Goal: Task Accomplishment & Management: Complete application form

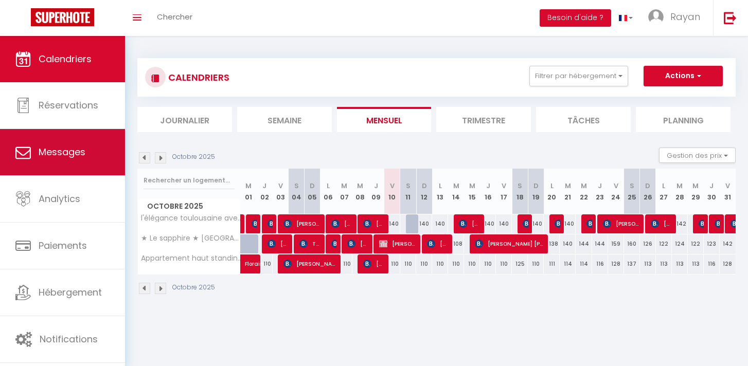
click at [66, 175] on link "Messages" at bounding box center [62, 152] width 125 height 46
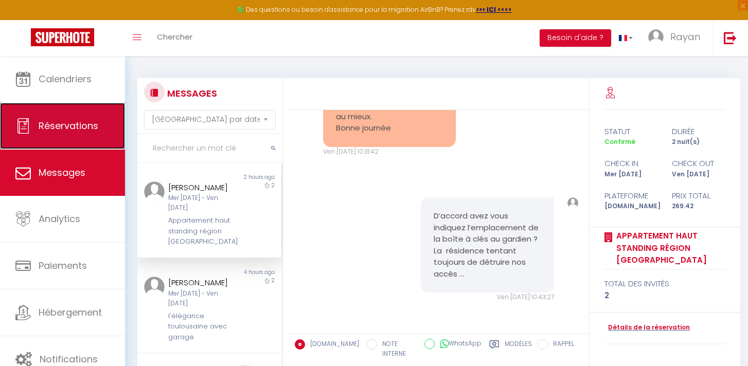
click at [99, 110] on link "Réservations" at bounding box center [62, 126] width 125 height 46
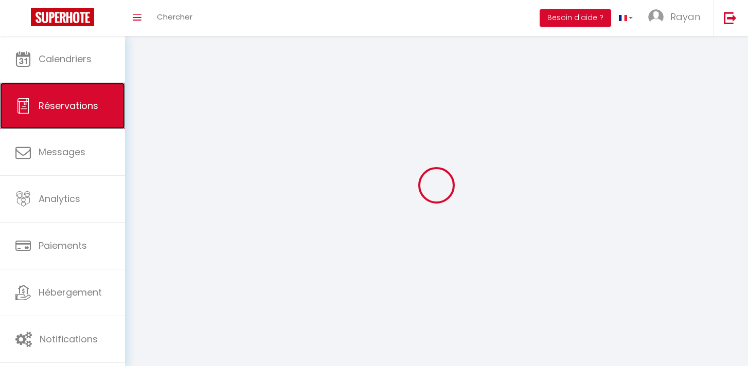
click at [99, 90] on ul "Calendriers Réservations Messages Analytics Paiements Hébergement Notifications" at bounding box center [62, 199] width 125 height 327
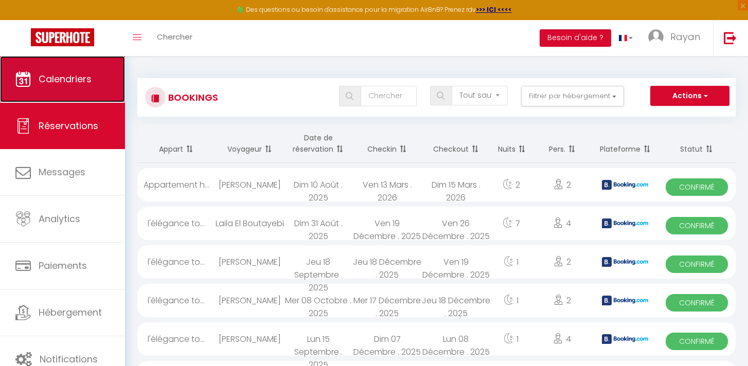
click at [91, 88] on link "Calendriers" at bounding box center [62, 79] width 125 height 46
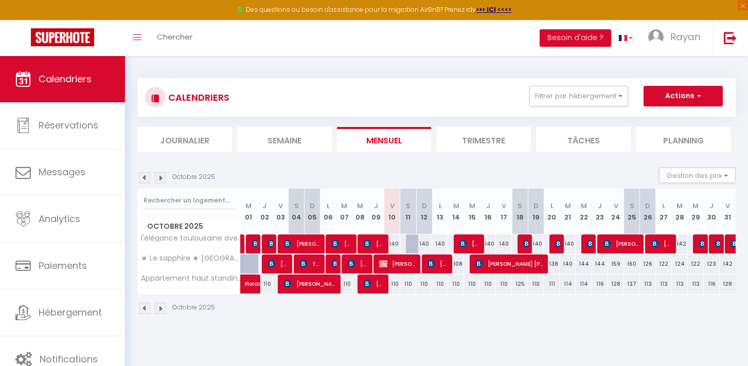
click at [412, 245] on div at bounding box center [414, 245] width 16 height 20
type input "140"
type input "Sam 11 Octobre 2025"
type input "Dim 12 Octobre 2025"
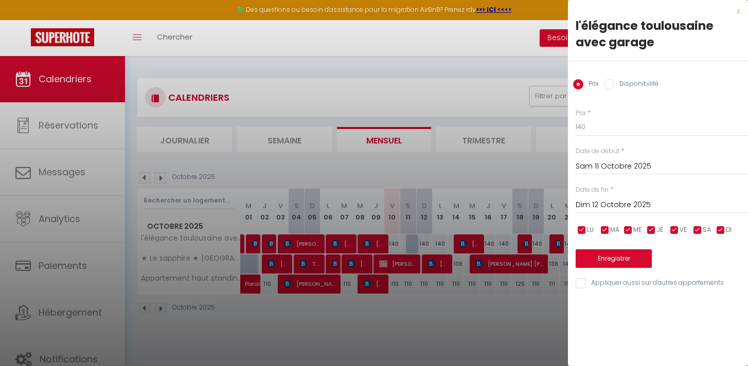
click at [304, 198] on div at bounding box center [374, 183] width 748 height 366
select select
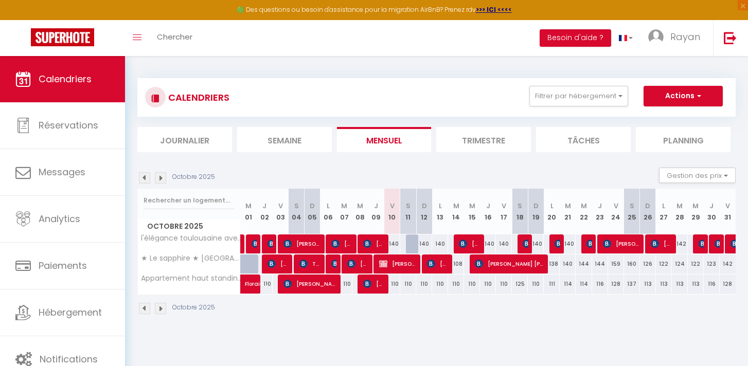
click at [415, 242] on div at bounding box center [414, 245] width 16 height 20
type input "140"
select select "1"
type input "Sam 11 Octobre 2025"
type input "Dim 12 Octobre 2025"
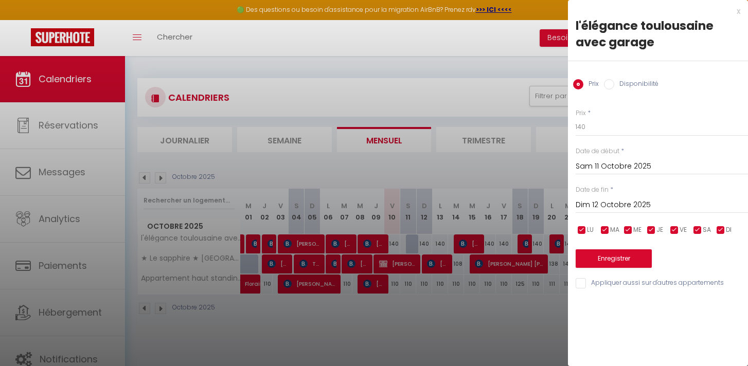
click at [641, 82] on label "Disponibilité" at bounding box center [636, 84] width 44 height 11
click at [614, 82] on input "Disponibilité" at bounding box center [609, 84] width 10 height 10
radio input "true"
radio input "false"
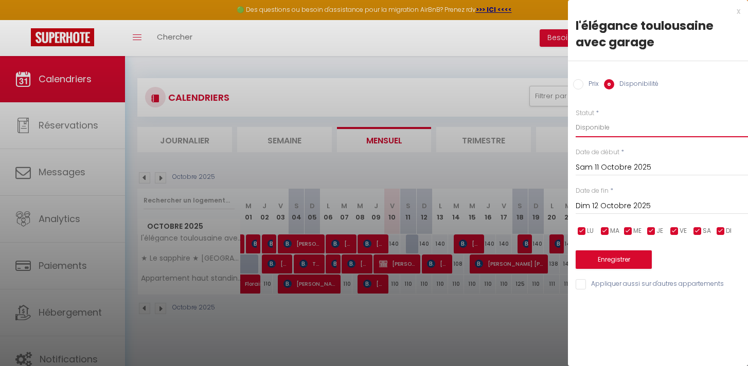
click at [614, 121] on select "Disponible Indisponible" at bounding box center [662, 128] width 172 height 20
click at [576, 118] on select "Disponible Indisponible" at bounding box center [662, 128] width 172 height 20
click at [608, 253] on button "Enregistrer" at bounding box center [614, 260] width 76 height 19
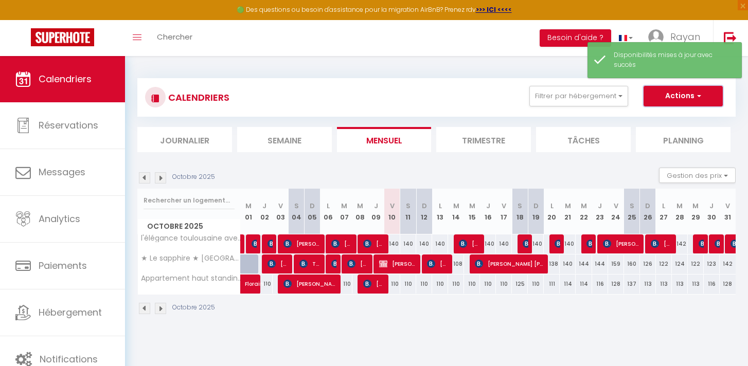
click at [695, 95] on button "Actions" at bounding box center [683, 96] width 79 height 21
click at [659, 113] on link "Nouvelle réservation" at bounding box center [673, 119] width 90 height 15
select select
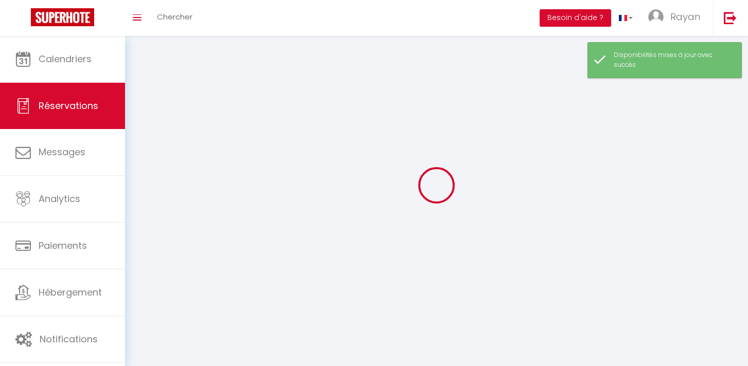
select select
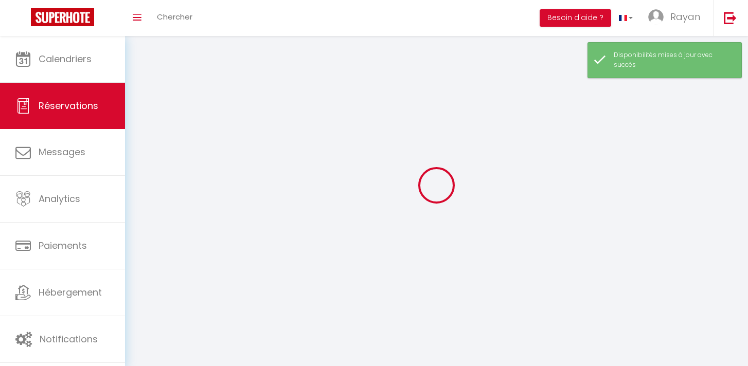
select select
checkbox input "false"
select select
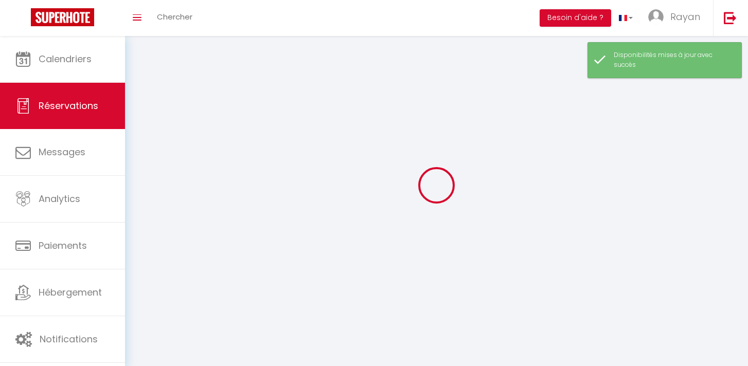
select select
checkbox input "false"
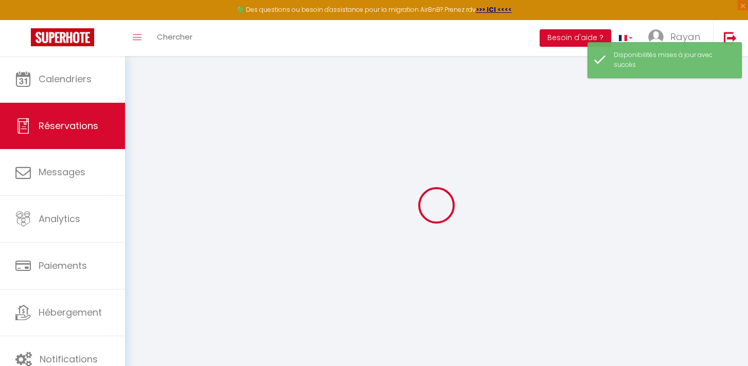
select select
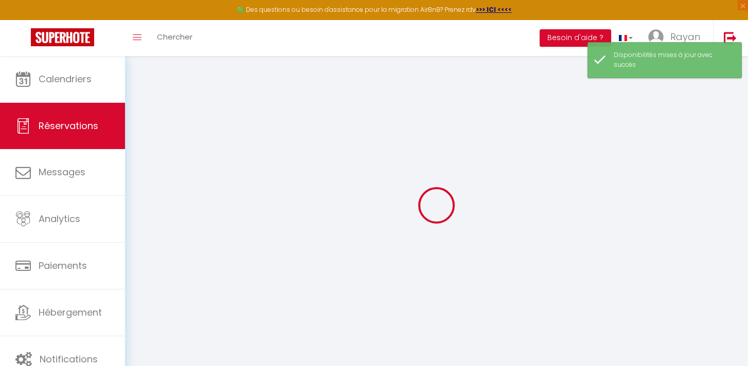
select select
checkbox input "false"
select select
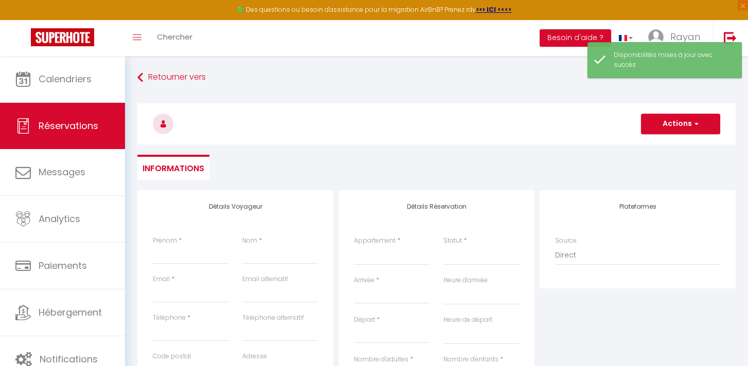
select select
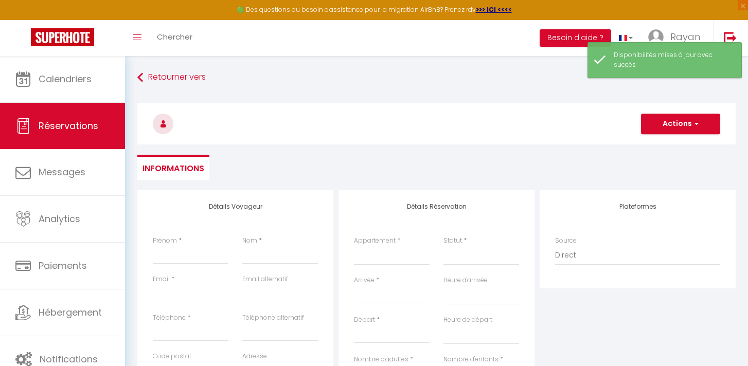
checkbox input "false"
select select
click at [187, 253] on input "Prénom" at bounding box center [191, 255] width 76 height 19
type input "f"
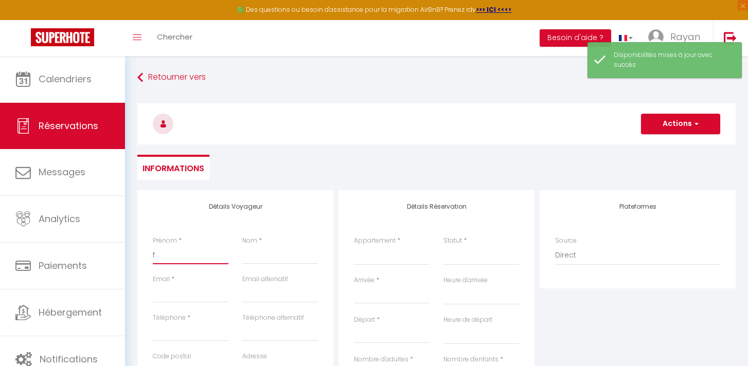
select select
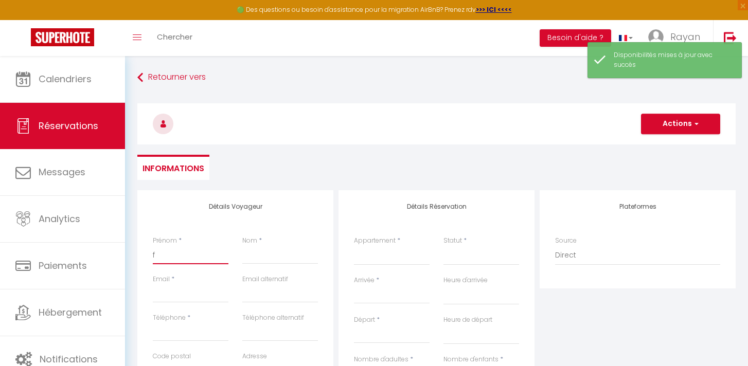
select select
checkbox input "false"
type input "fr"
select select
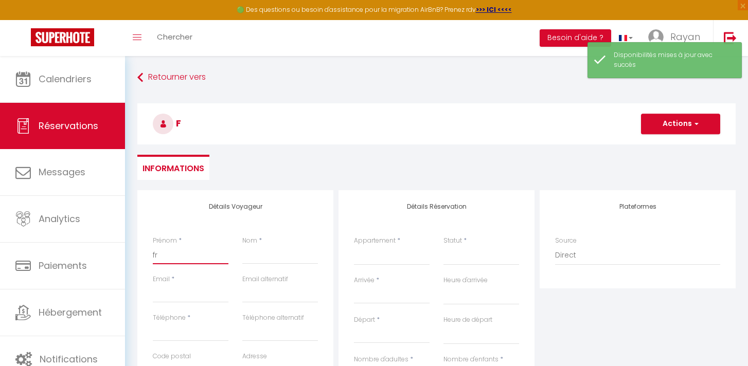
select select
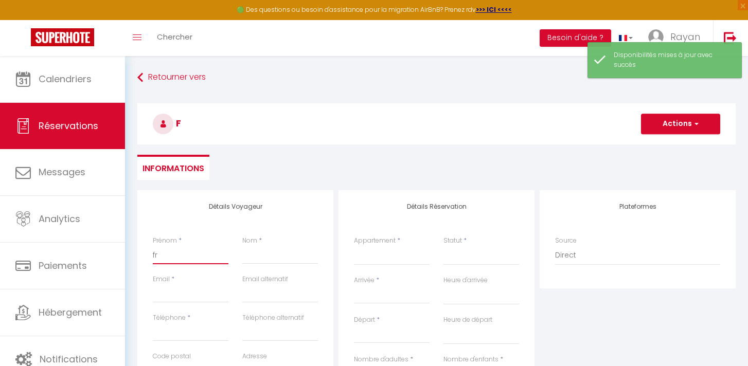
select select
checkbox input "false"
type input "fre"
select select
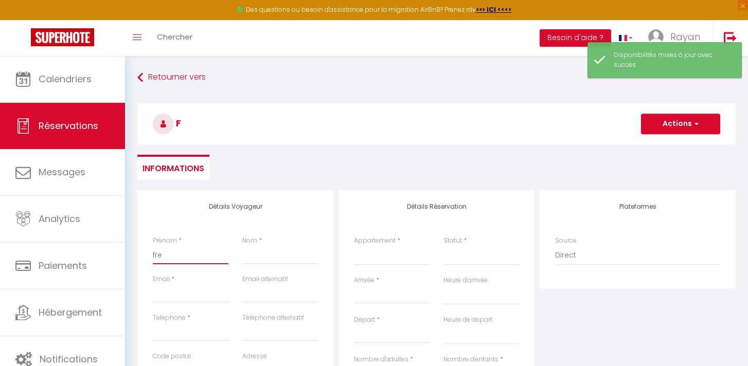
select select
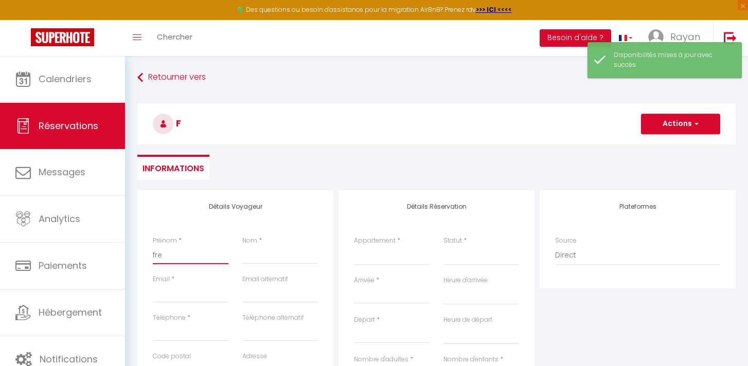
checkbox input "false"
type input "fred"
select select
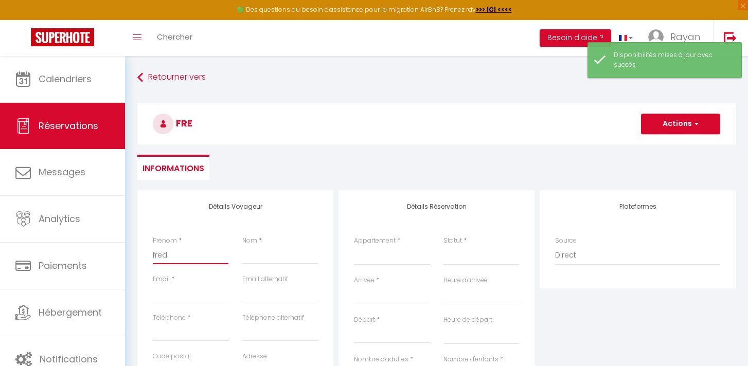
select select
checkbox input "false"
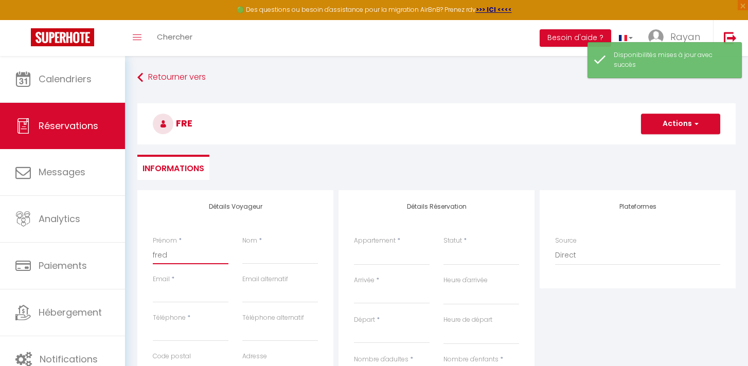
type input "frede"
select select
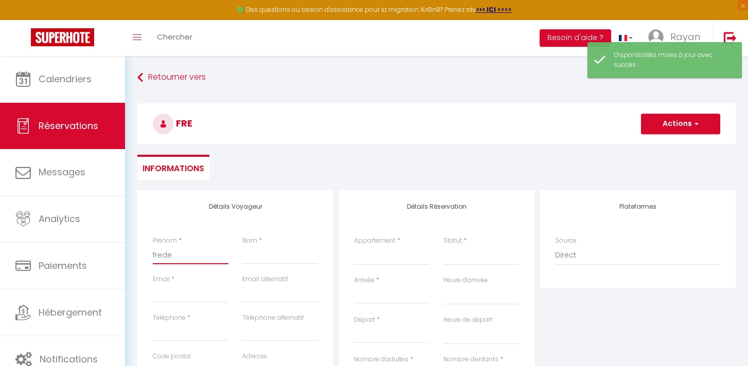
select select
checkbox input "false"
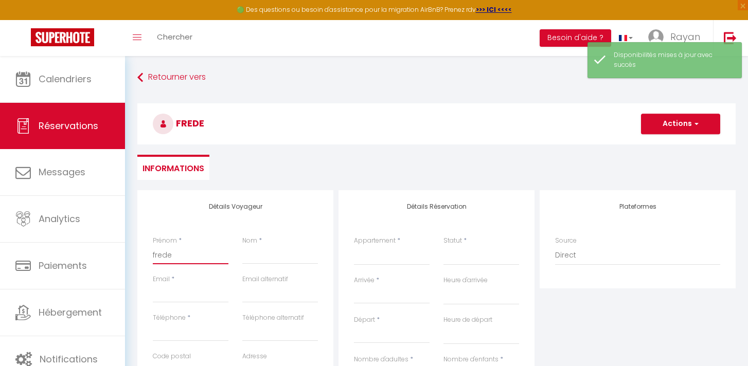
type input "freder"
select select
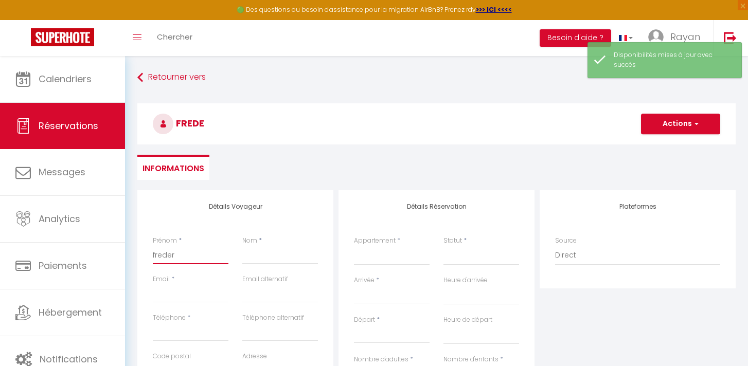
select select
checkbox input "false"
type input "frederi"
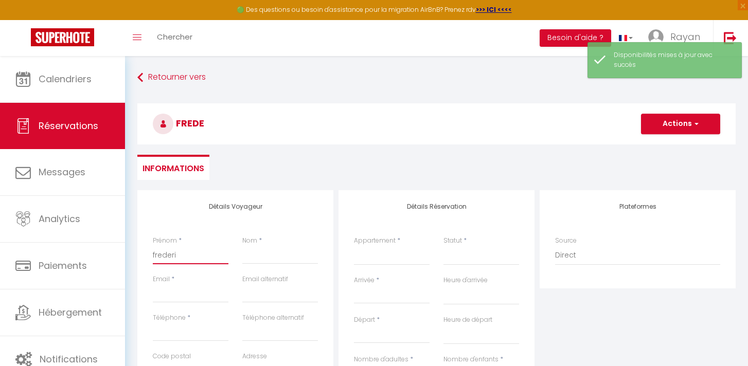
select select
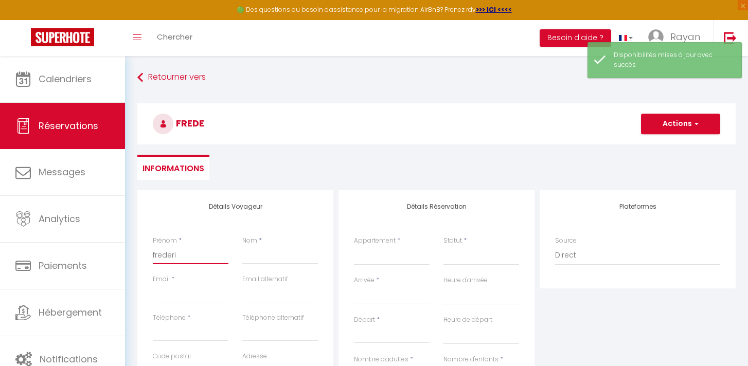
select select
checkbox input "false"
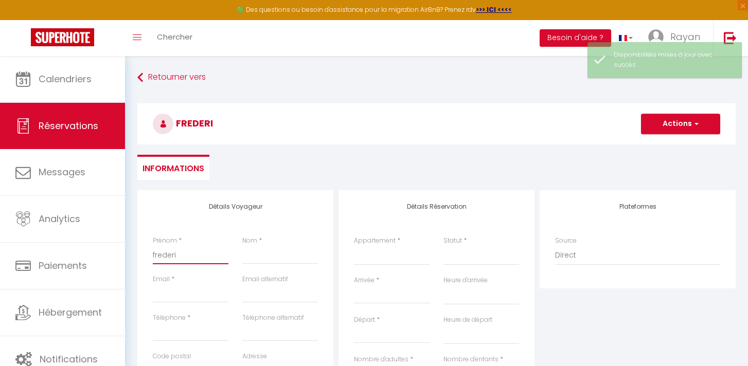
type input "frederic"
select select
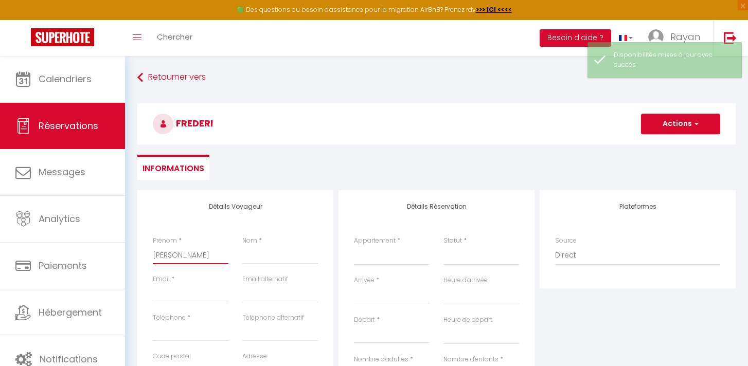
select select
checkbox input "false"
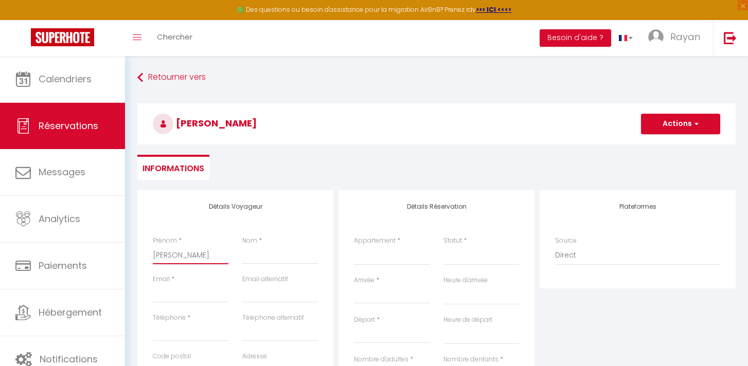
type input "frederic"
click at [277, 256] on input "Nom" at bounding box center [280, 255] width 76 height 19
type input "t"
select select
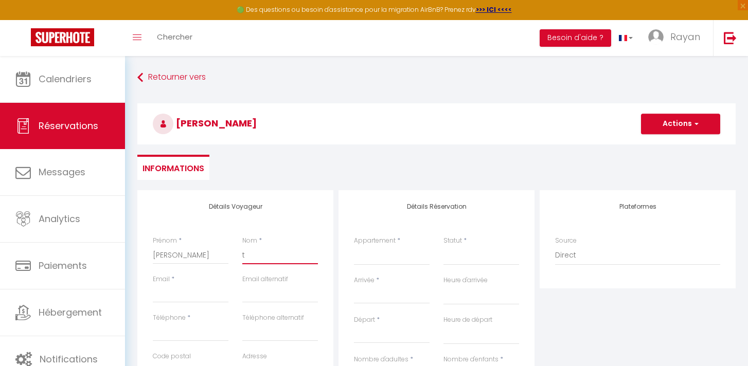
select select
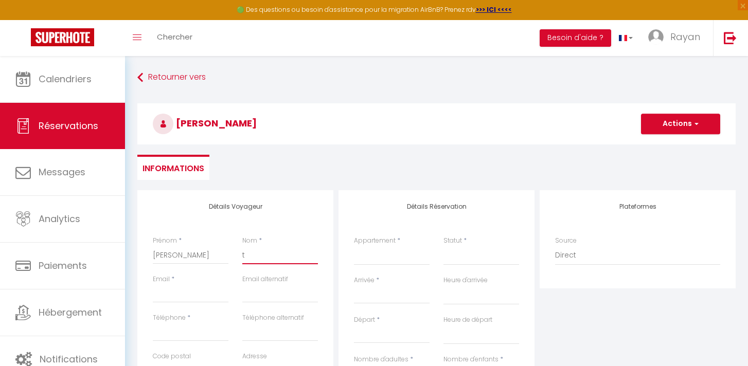
checkbox input "false"
type input "te"
select select
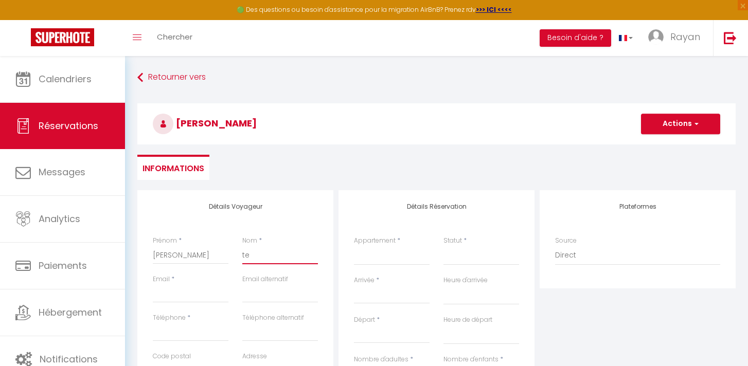
select select
checkbox input "false"
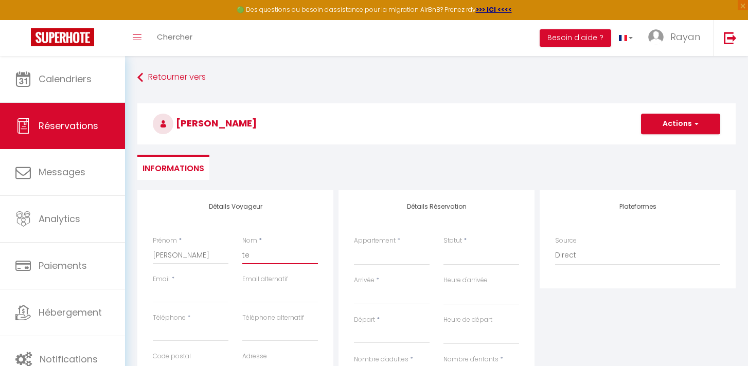
type input "tey"
select select
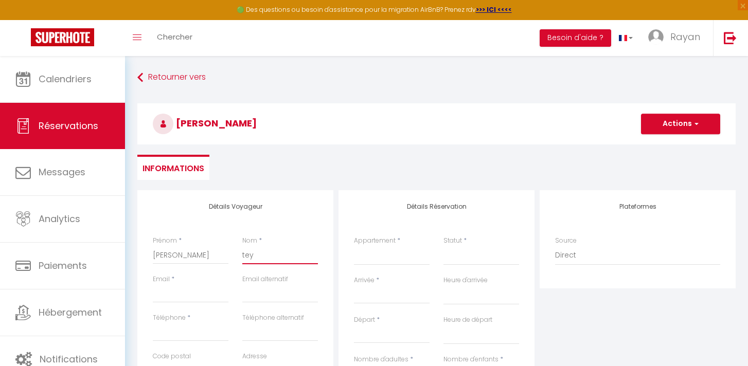
select select
checkbox input "false"
type input "teyt"
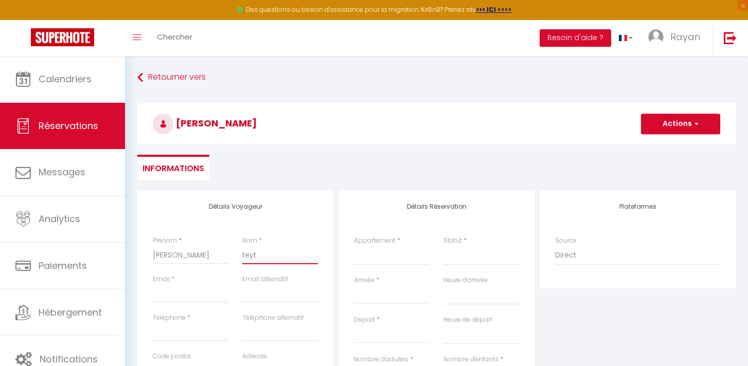
select select
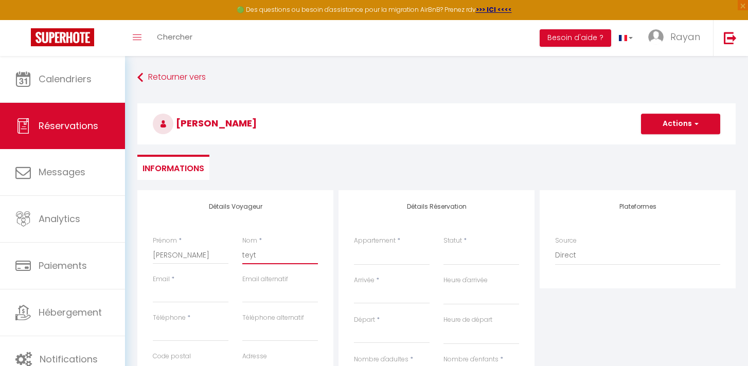
select select
checkbox input "false"
type input "teyty"
select select
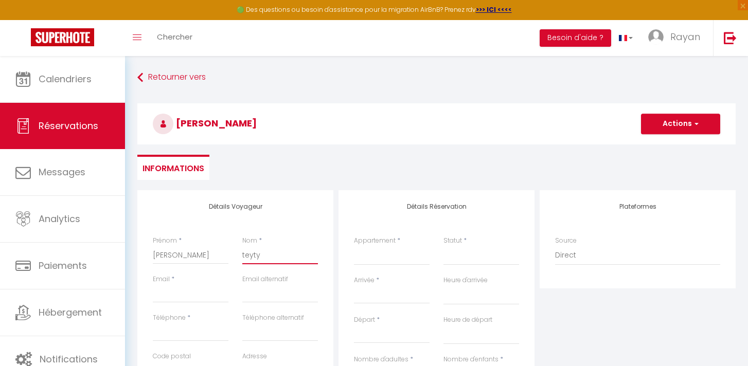
select select
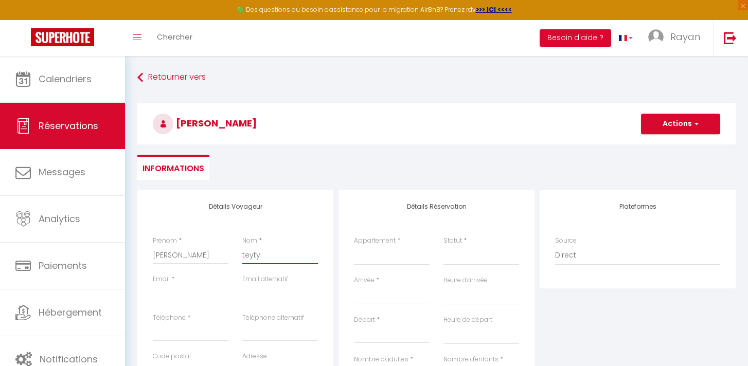
select select
checkbox input "false"
type input "teyty"
select select
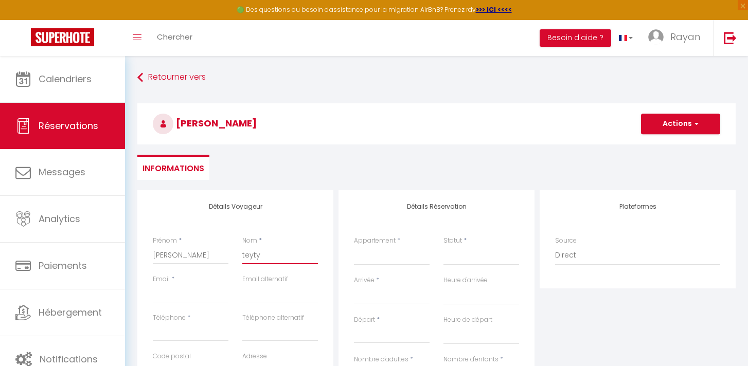
select select
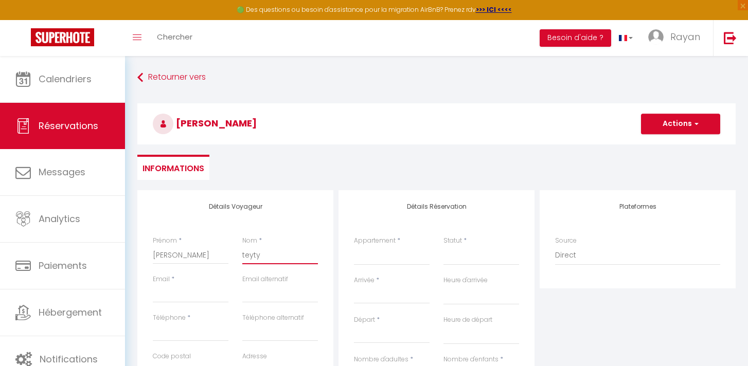
checkbox input "false"
type input "teyty"
click at [171, 296] on input "Email client" at bounding box center [191, 294] width 76 height 19
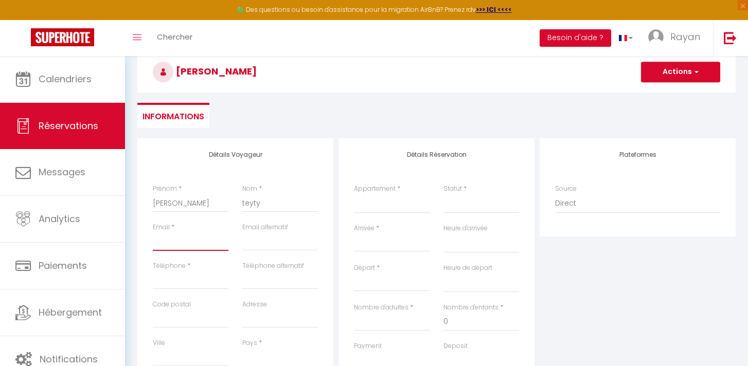
scroll to position [73, 0]
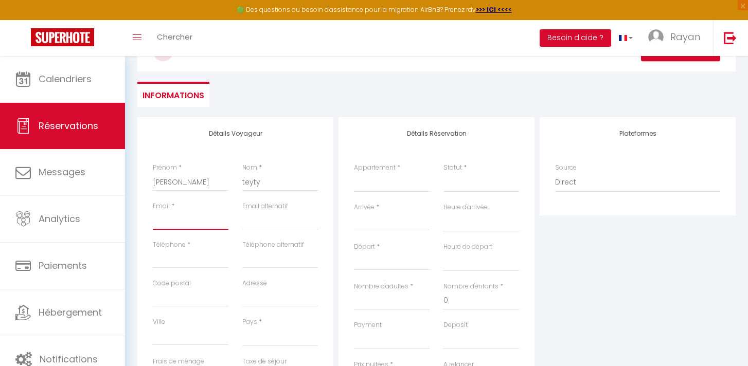
type input "d"
select select
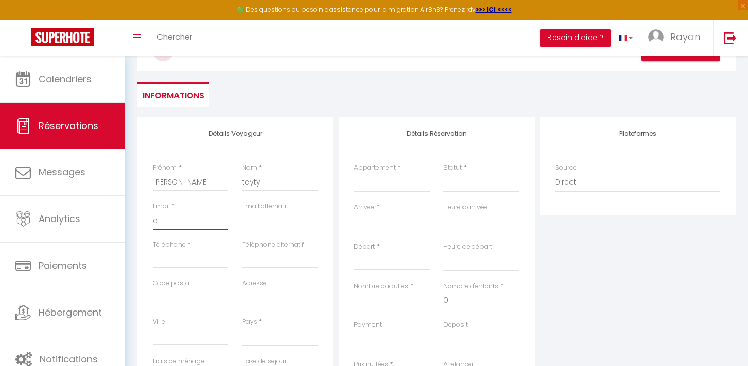
select select
checkbox input "false"
type input "dz"
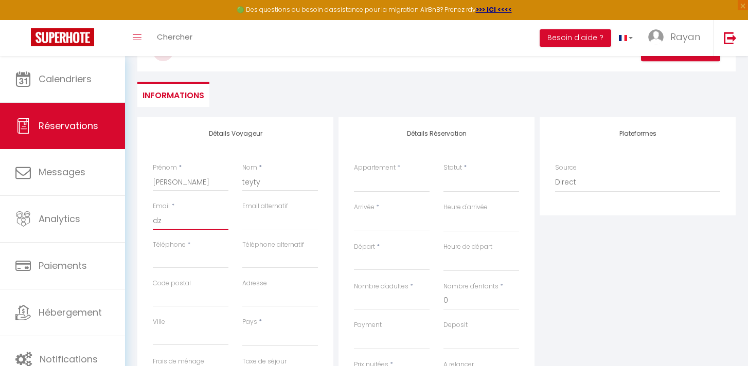
select select
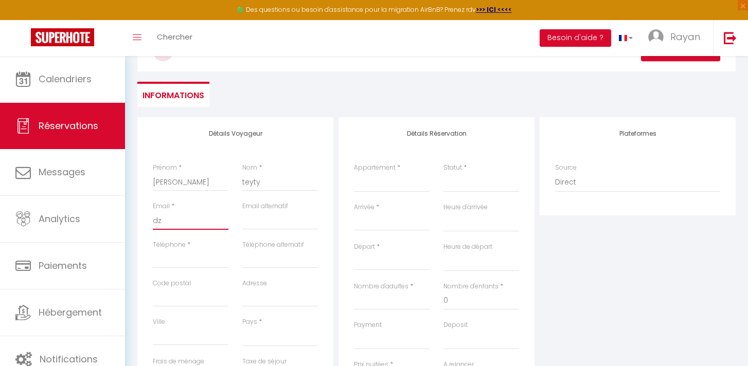
select select
checkbox input "false"
type input "dzs"
select select
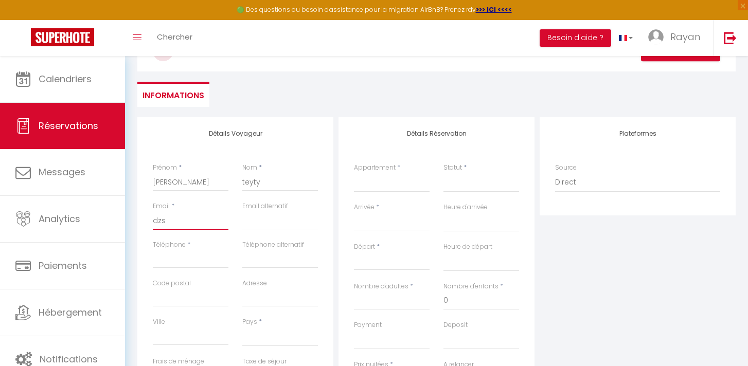
select select
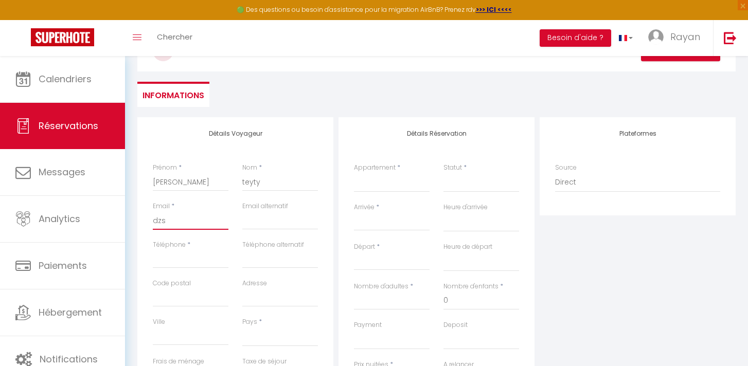
select select
click at [205, 272] on div "Téléphone *" at bounding box center [191, 259] width 90 height 39
click at [206, 269] on div "Téléphone *" at bounding box center [191, 259] width 90 height 39
click at [208, 250] on div "Téléphone *" at bounding box center [191, 254] width 76 height 28
click at [199, 261] on input "Téléphone" at bounding box center [191, 259] width 76 height 19
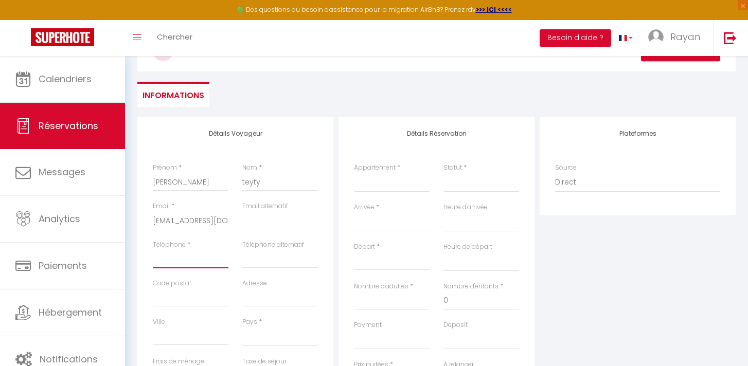
paste input "+33 6 37 47 45 49‬"
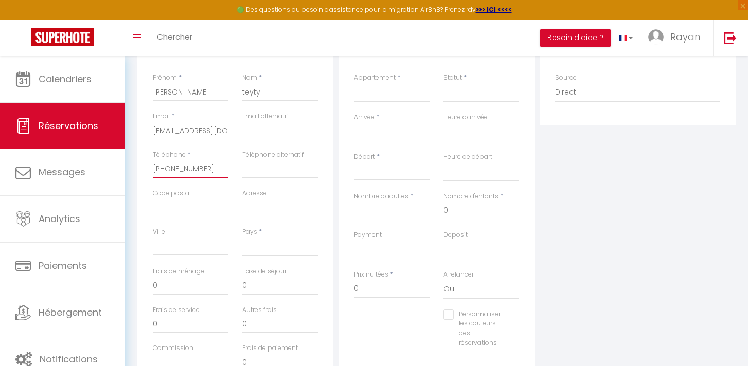
scroll to position [60, 0]
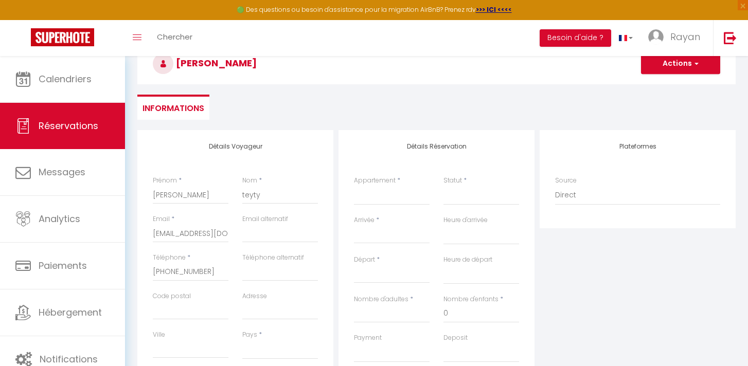
click at [388, 241] on input "Arrivée" at bounding box center [392, 235] width 76 height 13
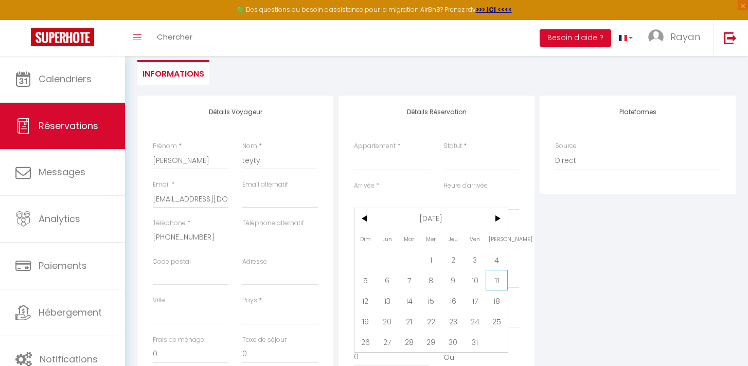
click at [492, 281] on span "11" at bounding box center [497, 280] width 22 height 21
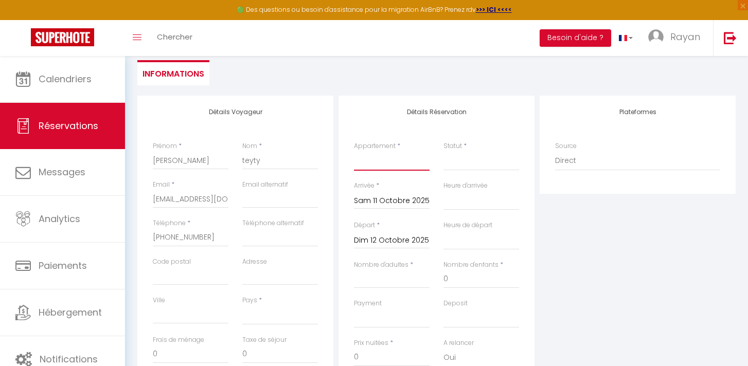
click at [397, 166] on select "l'élégance toulousaine avec garage ★ Le sapphire ★ Centre Ville ★ Confort Luxue…" at bounding box center [392, 161] width 76 height 20
click at [354, 151] on select "l'élégance toulousaine avec garage ★ Le sapphire ★ Centre Ville ★ Confort Luxue…" at bounding box center [392, 161] width 76 height 20
click at [465, 162] on select "Confirmé Non Confirmé Annulé Annulé par le voyageur No Show Request" at bounding box center [482, 161] width 76 height 20
click at [444, 151] on select "Confirmé Non Confirmé Annulé Annulé par le voyageur No Show Request" at bounding box center [482, 161] width 76 height 20
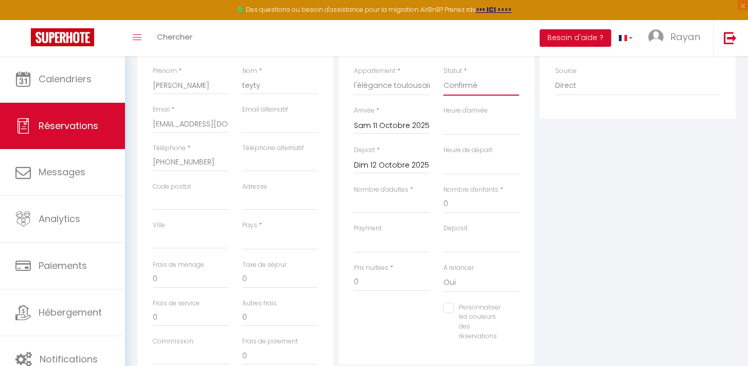
scroll to position [164, 0]
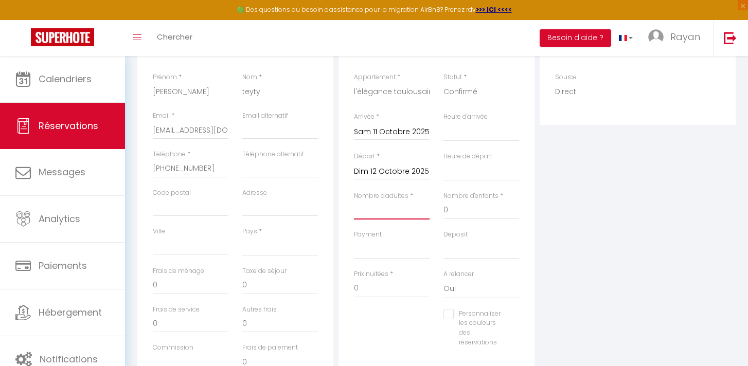
click at [415, 212] on input "Nombre d'adultes" at bounding box center [392, 210] width 76 height 19
click at [481, 212] on input "0" at bounding box center [482, 210] width 76 height 19
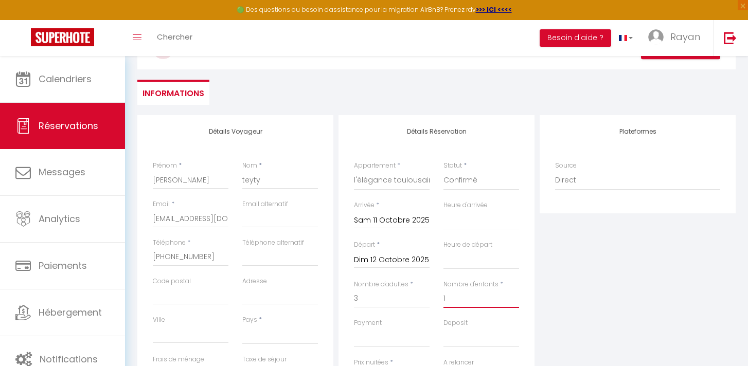
scroll to position [58, 0]
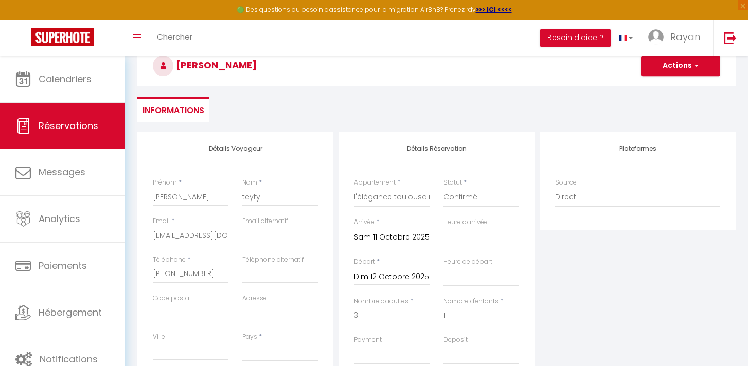
click at [673, 76] on h3 "frederic teyty" at bounding box center [436, 65] width 598 height 41
click at [675, 74] on button "Actions" at bounding box center [680, 66] width 79 height 21
click at [266, 199] on input "teyty" at bounding box center [280, 197] width 76 height 19
click at [688, 76] on h3 "frederic teyty" at bounding box center [436, 65] width 598 height 41
click at [685, 71] on button "Actions" at bounding box center [680, 66] width 79 height 21
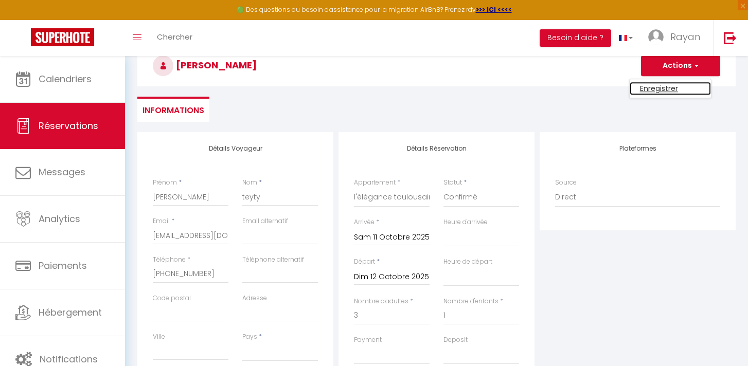
click at [675, 82] on link "Enregistrer" at bounding box center [670, 88] width 81 height 13
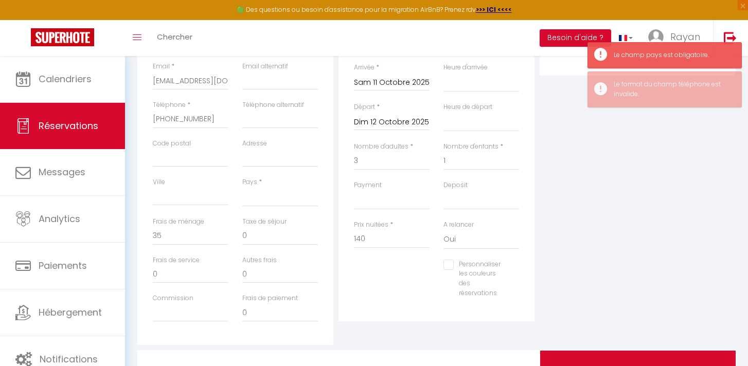
scroll to position [223, 0]
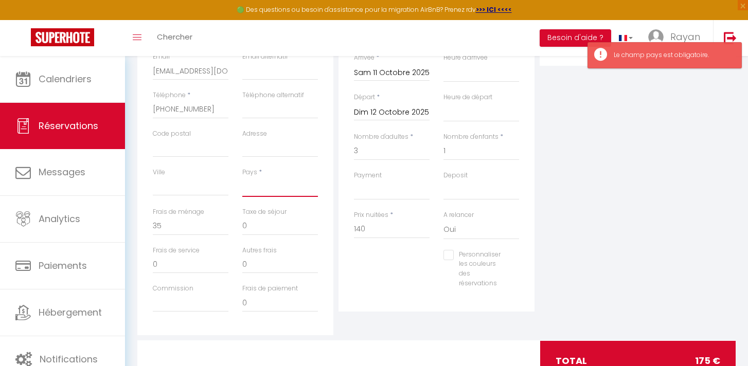
click at [260, 184] on select "France Portugal Afghanistan Albania Algeria American Samoa Andorra Angola Angui…" at bounding box center [280, 188] width 76 height 20
click at [242, 178] on select "France Portugal Afghanistan Albania Algeria American Samoa Andorra Angola Angui…" at bounding box center [280, 188] width 76 height 20
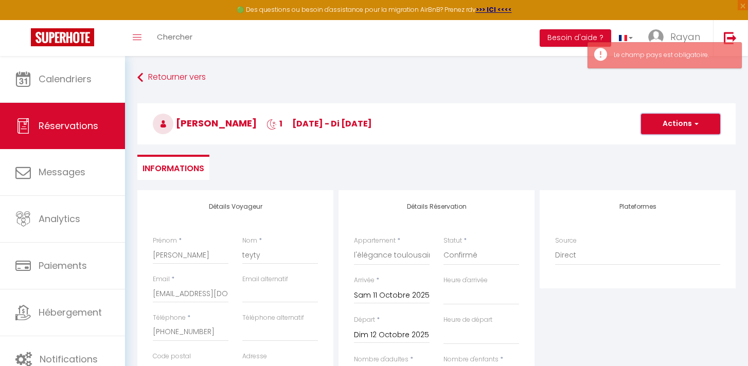
click at [680, 128] on button "Actions" at bounding box center [680, 124] width 79 height 21
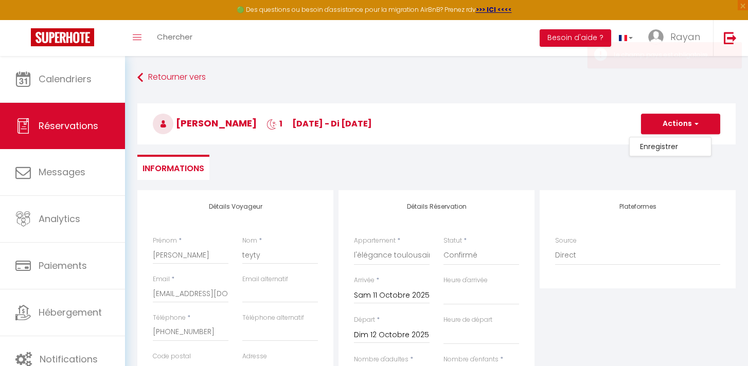
click at [662, 153] on ul "Enregistrer" at bounding box center [670, 147] width 82 height 20
click at [664, 150] on div "Retourner vers frederic teyty 1 sa 11 Oct - di 12 Oct Actions Enregistrer Actio…" at bounding box center [437, 129] width 612 height 122
click at [672, 128] on button "Actions" at bounding box center [680, 124] width 79 height 21
click at [653, 144] on link "Enregistrer" at bounding box center [670, 146] width 81 height 13
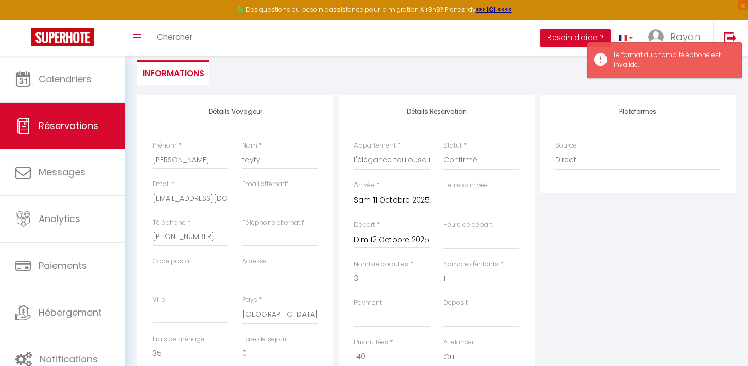
scroll to position [144, 0]
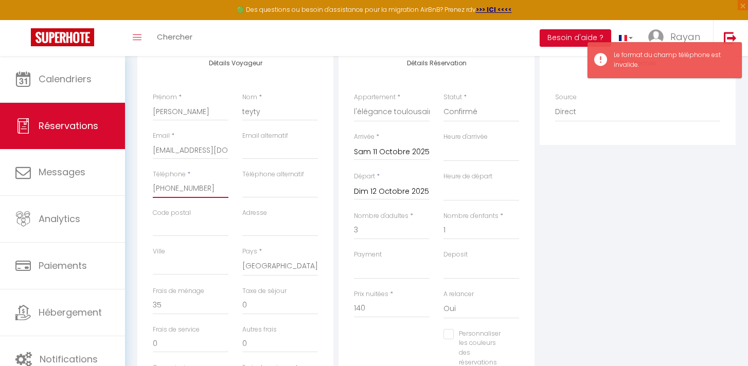
drag, startPoint x: 162, startPoint y: 192, endPoint x: 175, endPoint y: 214, distance: 25.2
click at [162, 193] on input "+33 6 37 47 45 49‬" at bounding box center [191, 189] width 76 height 19
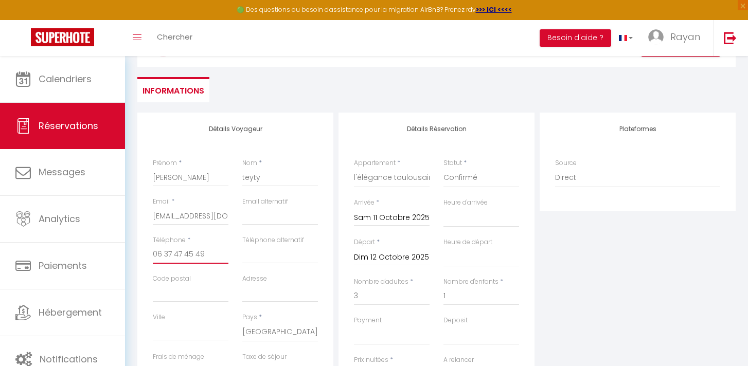
scroll to position [16, 0]
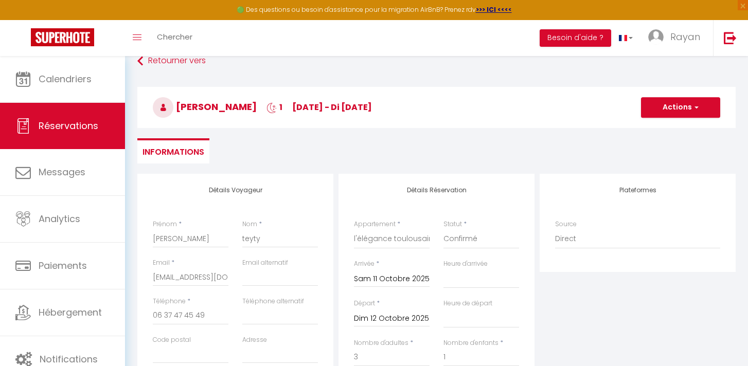
click at [690, 122] on h3 "frederic teyty 1 sa 11 Oct - di 12 Oct" at bounding box center [436, 107] width 598 height 41
click at [688, 113] on button "Actions" at bounding box center [680, 107] width 79 height 21
click at [671, 127] on link "Enregistrer" at bounding box center [670, 130] width 81 height 13
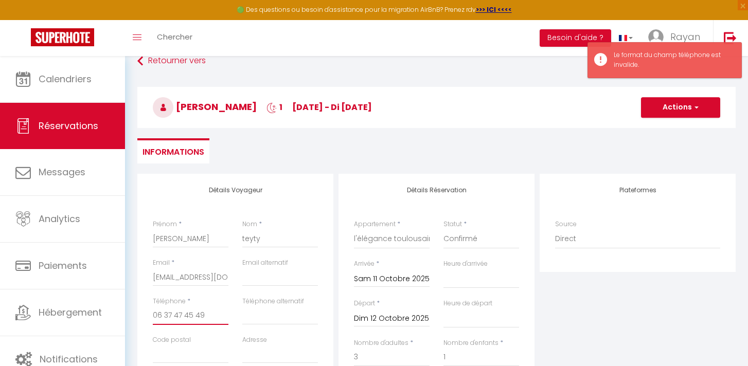
click at [192, 316] on input "06 37 47 45 49‬" at bounding box center [191, 316] width 76 height 19
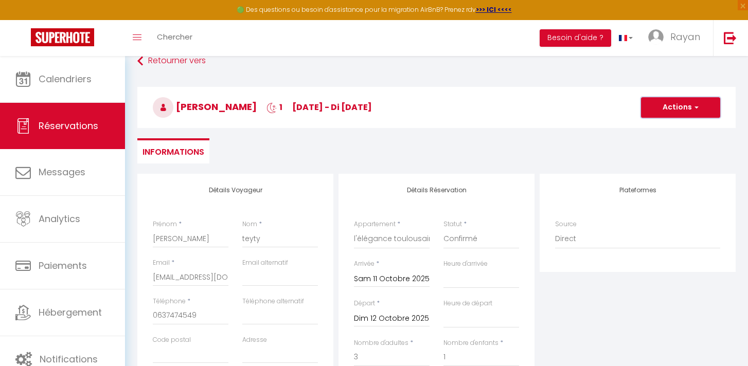
click at [702, 104] on button "Actions" at bounding box center [680, 107] width 79 height 21
click at [668, 131] on link "Enregistrer" at bounding box center [670, 130] width 81 height 13
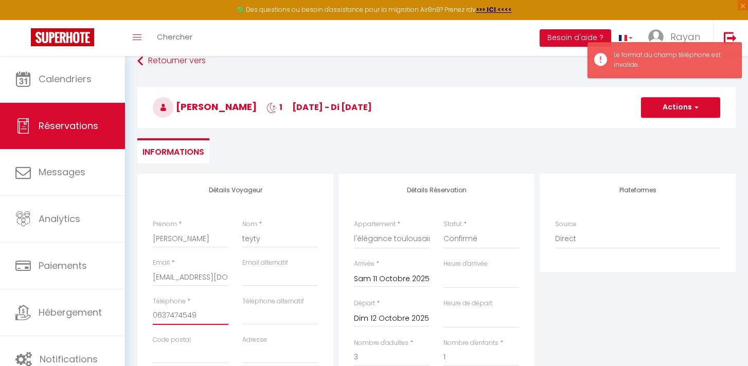
click at [156, 319] on input "0637474549‬" at bounding box center [191, 316] width 76 height 19
click at [689, 109] on button "Actions" at bounding box center [680, 107] width 79 height 21
click at [665, 130] on link "Enregistrer" at bounding box center [670, 130] width 81 height 13
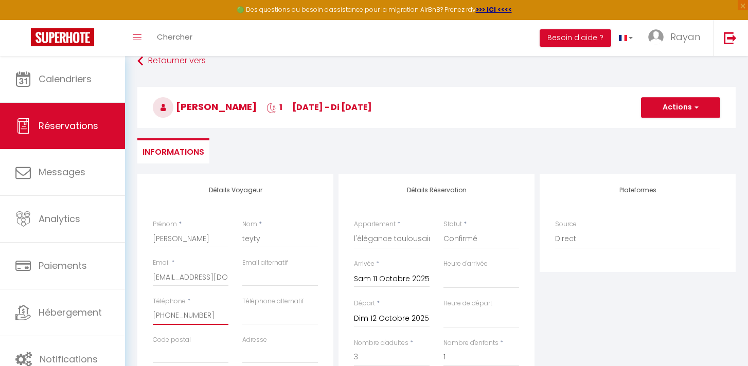
click at [192, 309] on input "+33637474549‬" at bounding box center [191, 316] width 76 height 19
paste input "6 37 47 45 49‬+33"
paste input "+33 6 37 47 45 49‬"
click at [675, 108] on button "Actions" at bounding box center [680, 107] width 79 height 21
click at [671, 130] on link "Enregistrer" at bounding box center [670, 130] width 81 height 13
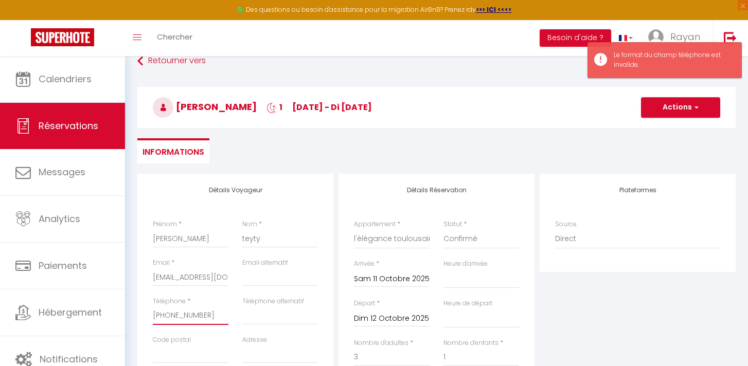
click at [164, 318] on input "+33 6 37 47 45 49‬" at bounding box center [191, 316] width 76 height 19
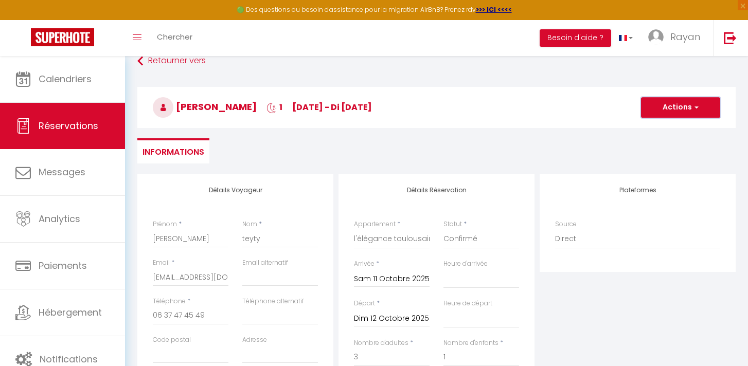
click at [677, 97] on button "Actions" at bounding box center [680, 107] width 79 height 21
click at [667, 122] on ul "Enregistrer" at bounding box center [670, 130] width 82 height 20
click at [667, 126] on h3 "frederic teyty 1 sa 11 Oct - di 12 Oct" at bounding box center [436, 107] width 598 height 41
click at [673, 101] on button "Actions" at bounding box center [680, 107] width 79 height 21
click at [661, 129] on link "Enregistrer" at bounding box center [670, 130] width 81 height 13
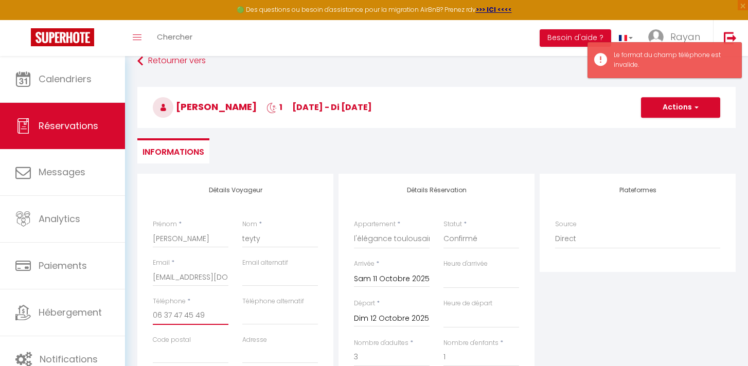
click at [163, 319] on input "06 37 47 45 49‬" at bounding box center [191, 316] width 76 height 19
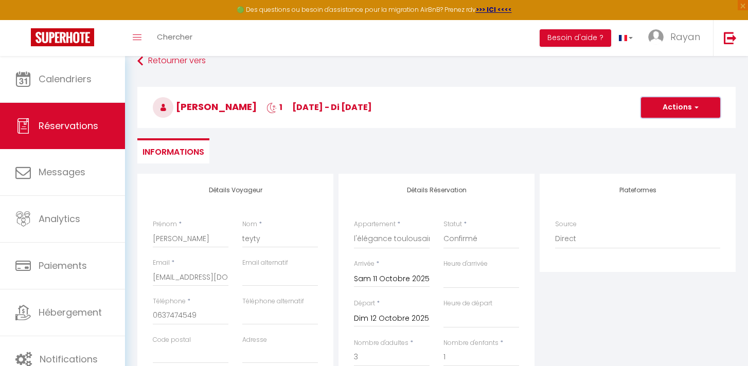
click at [674, 109] on button "Actions" at bounding box center [680, 107] width 79 height 21
click at [653, 138] on ul "Enregistrer" at bounding box center [670, 130] width 82 height 20
click at [666, 128] on h3 "frederic teyty 1 sa 11 Oct - di 12 Oct" at bounding box center [436, 107] width 598 height 41
click at [671, 118] on h3 "frederic teyty 1 sa 11 Oct - di 12 Oct" at bounding box center [436, 107] width 598 height 41
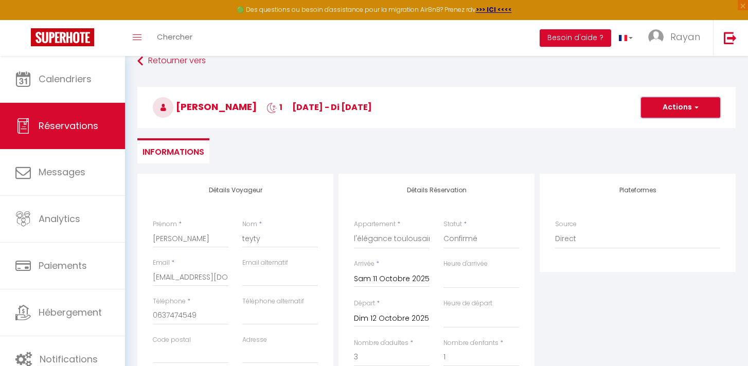
click at [678, 110] on button "Actions" at bounding box center [680, 107] width 79 height 21
click at [666, 130] on link "Enregistrer" at bounding box center [670, 130] width 81 height 13
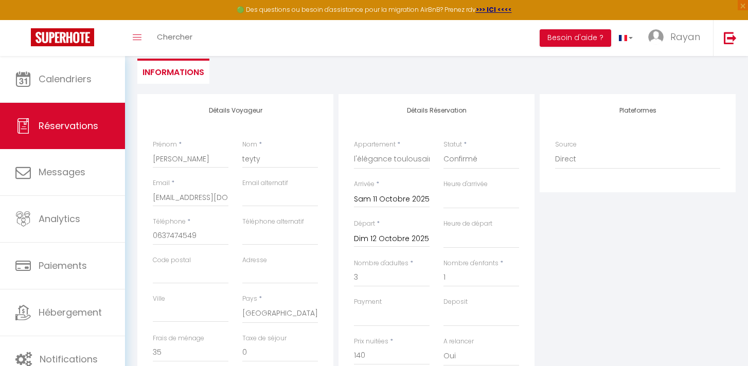
scroll to position [142, 0]
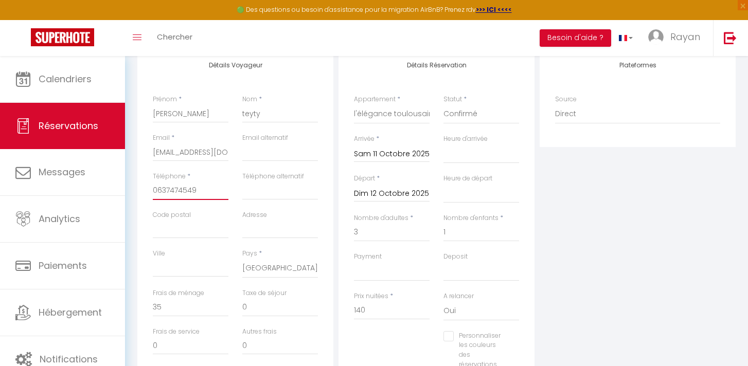
click at [201, 190] on input "0637474549‬" at bounding box center [191, 191] width 76 height 19
click at [160, 191] on input "0637474549‬" at bounding box center [191, 191] width 76 height 19
click at [171, 192] on input "06 37474549‬" at bounding box center [191, 191] width 76 height 19
click at [184, 189] on input "06 37 474549‬" at bounding box center [191, 191] width 76 height 19
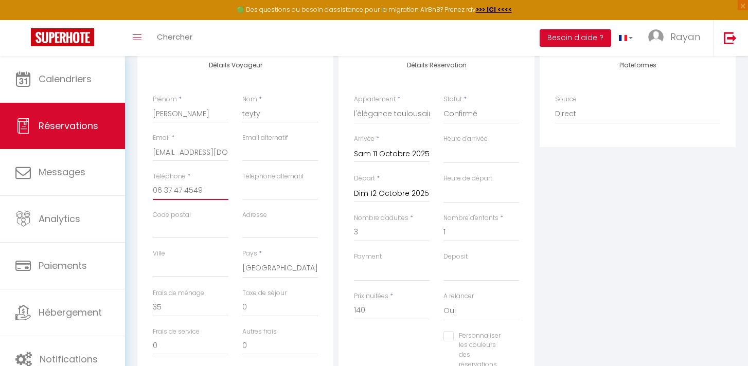
click at [196, 190] on input "06 37 47 4549‬" at bounding box center [191, 191] width 76 height 19
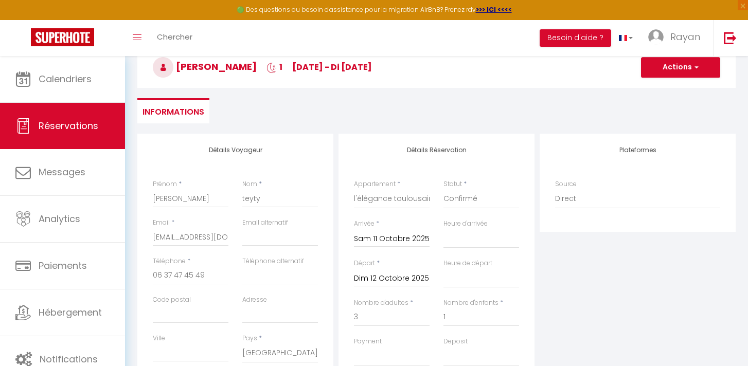
click at [681, 82] on h3 "frederic teyty 1 sa 11 Oct - di 12 Oct" at bounding box center [436, 67] width 598 height 41
click at [681, 70] on button "Actions" at bounding box center [680, 67] width 79 height 21
click at [668, 86] on link "Enregistrer" at bounding box center [670, 89] width 81 height 13
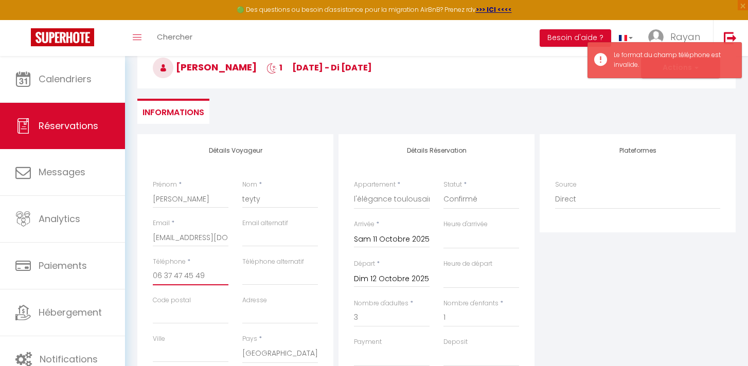
click at [200, 279] on input "06 37 47 45 49‬" at bounding box center [191, 276] width 76 height 19
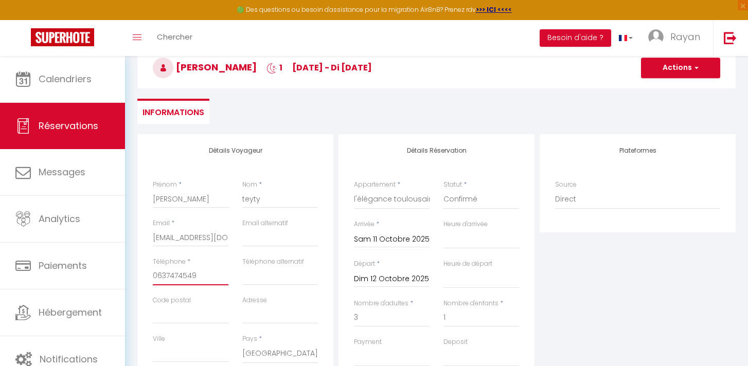
click at [192, 277] on input "0637474549" at bounding box center [191, 276] width 76 height 19
click at [653, 72] on button "Actions" at bounding box center [680, 68] width 79 height 21
click at [652, 92] on link "Enregistrer" at bounding box center [670, 90] width 81 height 13
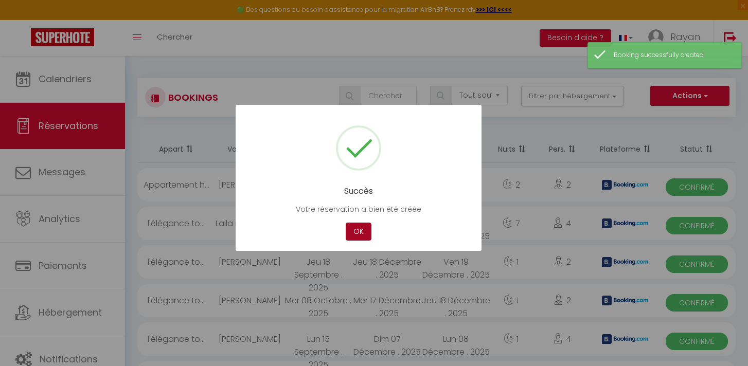
click at [359, 230] on button "OK" at bounding box center [359, 232] width 26 height 18
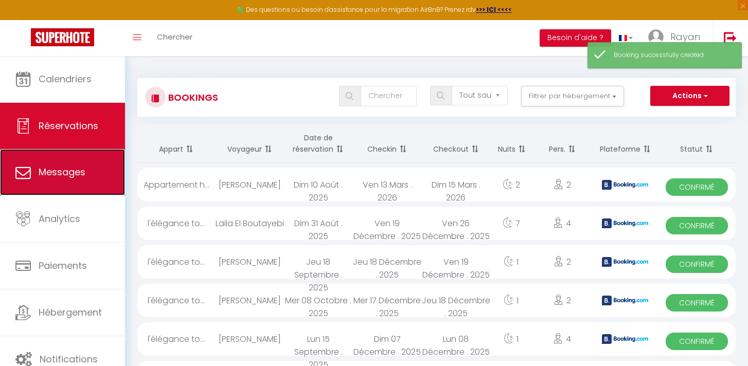
click at [79, 174] on span "Messages" at bounding box center [62, 172] width 47 height 13
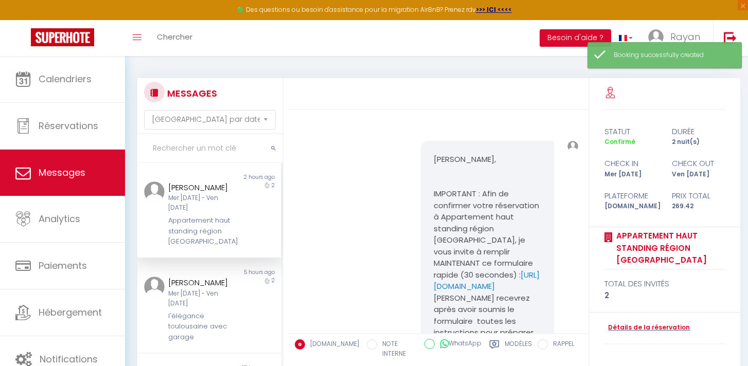
scroll to position [3027, 0]
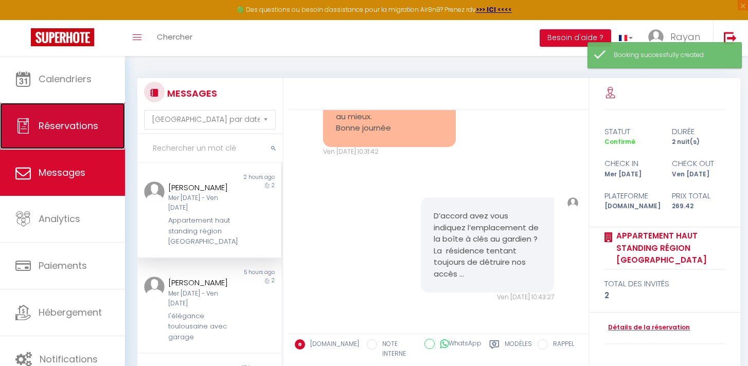
click at [71, 129] on span "Réservations" at bounding box center [69, 125] width 60 height 13
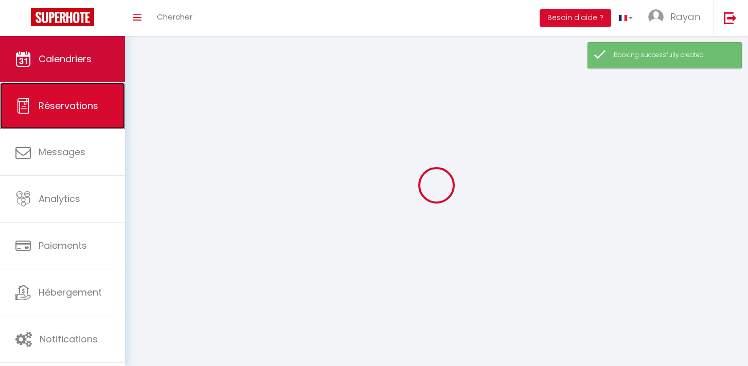
click at [73, 91] on ul "Calendriers Réservations Messages Analytics Paiements Hébergement Notifications" at bounding box center [62, 199] width 125 height 327
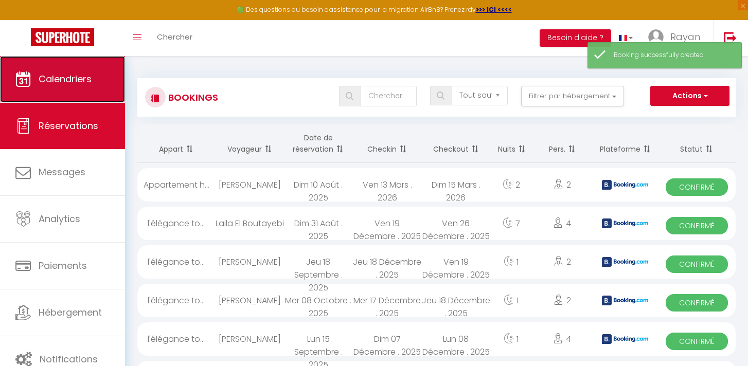
click at [76, 80] on span "Calendriers" at bounding box center [65, 79] width 53 height 13
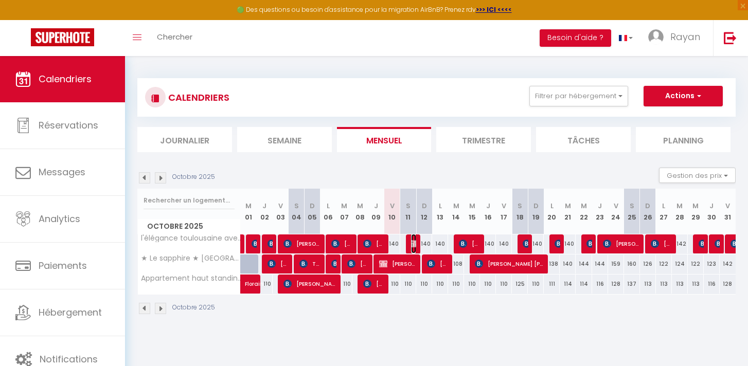
click at [416, 245] on img at bounding box center [415, 244] width 8 height 8
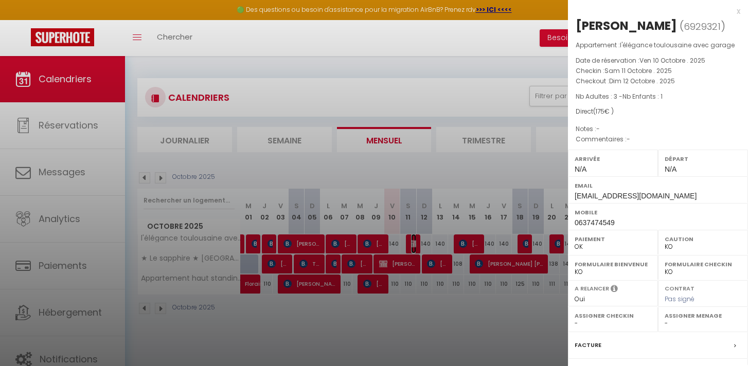
scroll to position [113, 0]
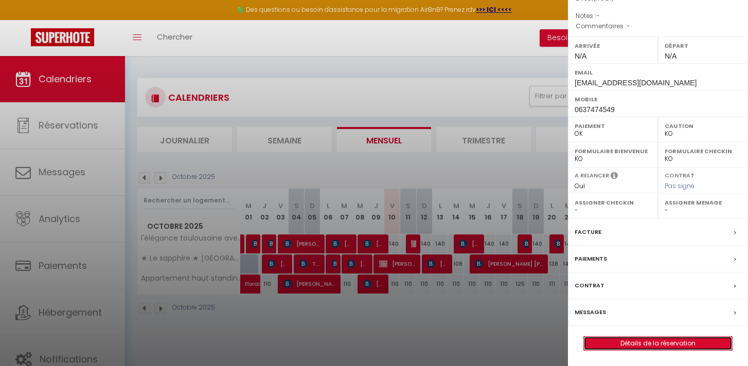
click at [631, 349] on link "Détails de la réservation" at bounding box center [658, 343] width 148 height 13
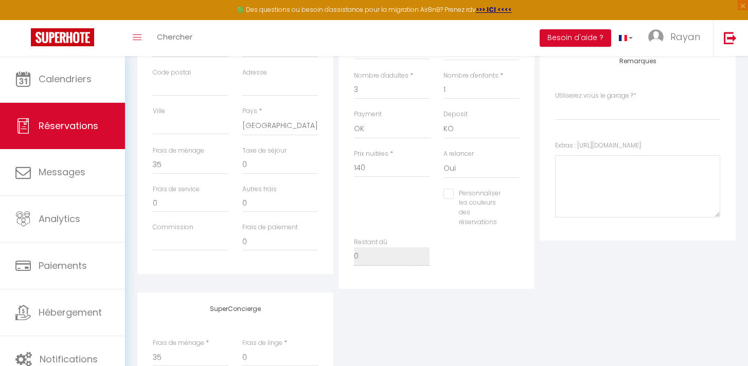
scroll to position [275, 0]
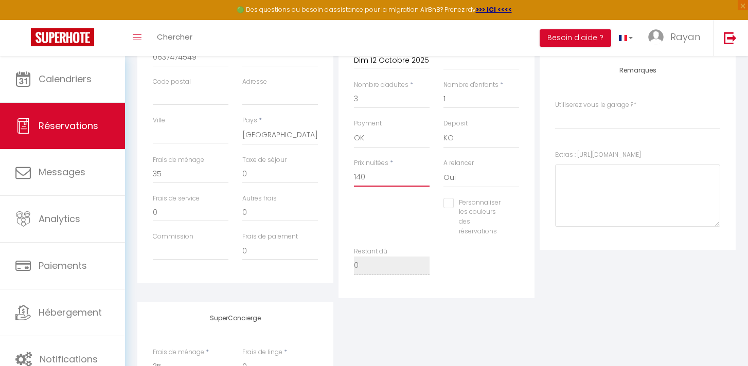
click at [387, 186] on input "140" at bounding box center [392, 177] width 76 height 19
click at [387, 185] on input "140" at bounding box center [392, 177] width 76 height 19
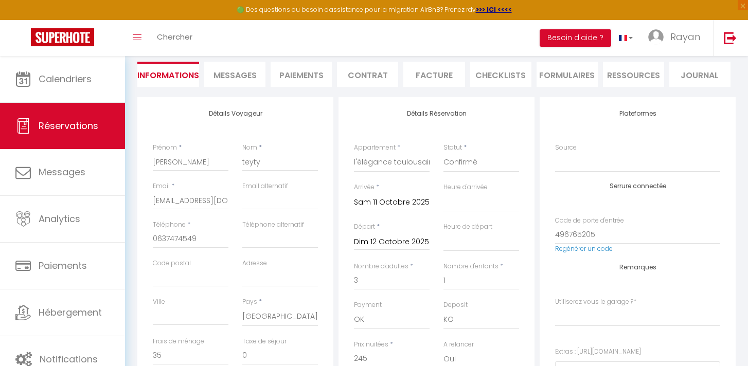
scroll to position [0, 0]
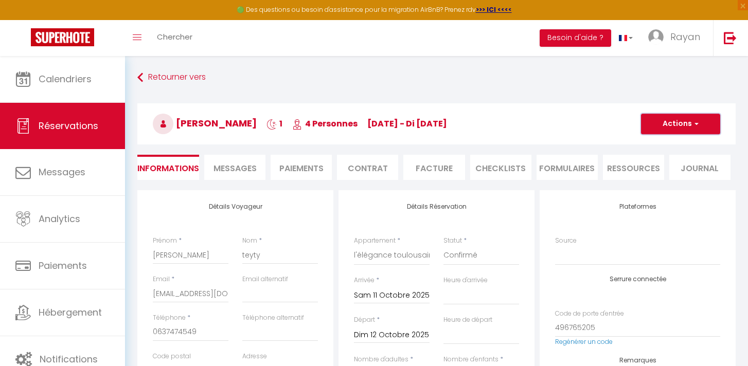
click at [690, 120] on button "Actions" at bounding box center [680, 124] width 79 height 21
click at [662, 146] on link "Enregistrer" at bounding box center [670, 146] width 81 height 13
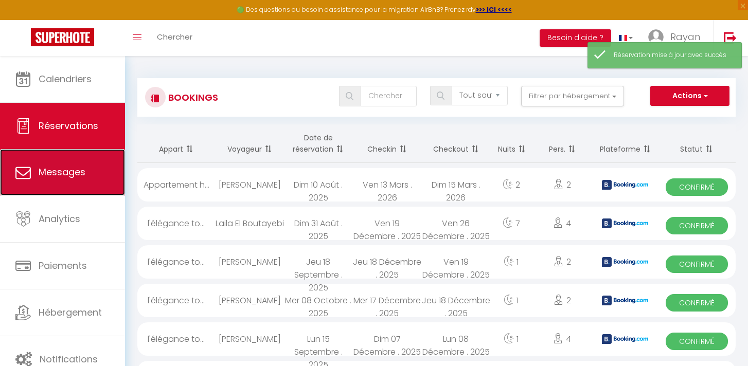
click at [74, 174] on span "Messages" at bounding box center [62, 172] width 47 height 13
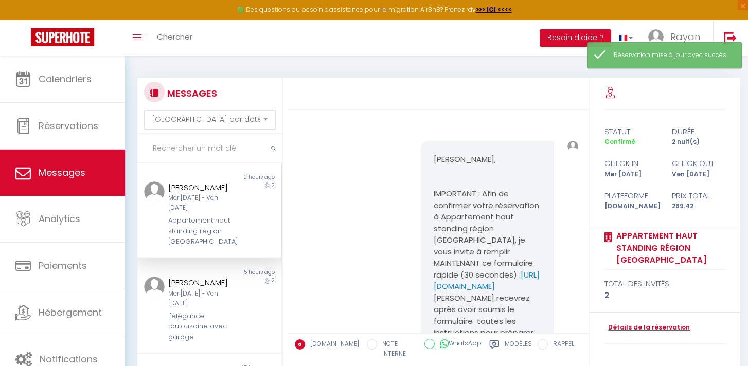
scroll to position [3027, 0]
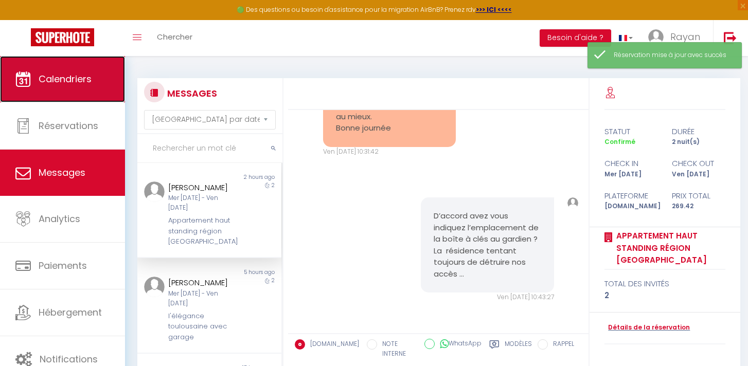
click at [108, 76] on link "Calendriers" at bounding box center [62, 79] width 125 height 46
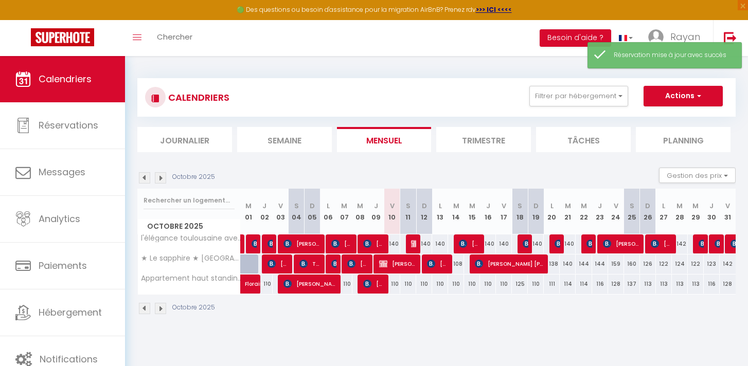
click at [204, 154] on div "CALENDRIERS Filtrer par hébergement Tous l'élégance toulousaine avec garage ★ L…" at bounding box center [436, 196] width 598 height 257
click at [204, 147] on li "Journalier" at bounding box center [184, 139] width 95 height 25
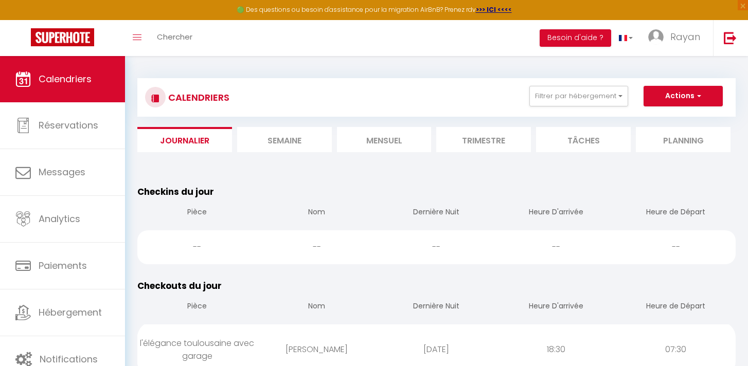
click at [381, 132] on li "Mensuel" at bounding box center [384, 139] width 95 height 25
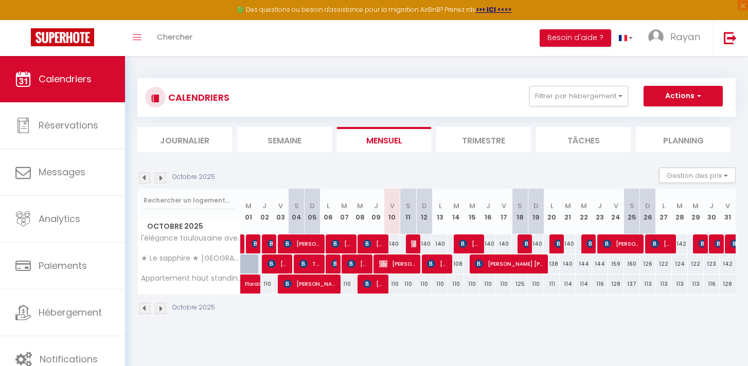
click at [402, 245] on div "140" at bounding box center [408, 244] width 16 height 19
click at [409, 244] on div at bounding box center [414, 245] width 16 height 20
click at [416, 241] on div "140" at bounding box center [424, 244] width 16 height 19
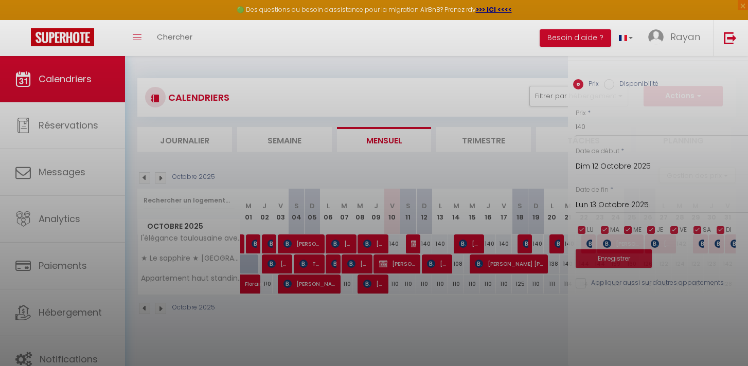
click at [416, 242] on div at bounding box center [374, 183] width 748 height 366
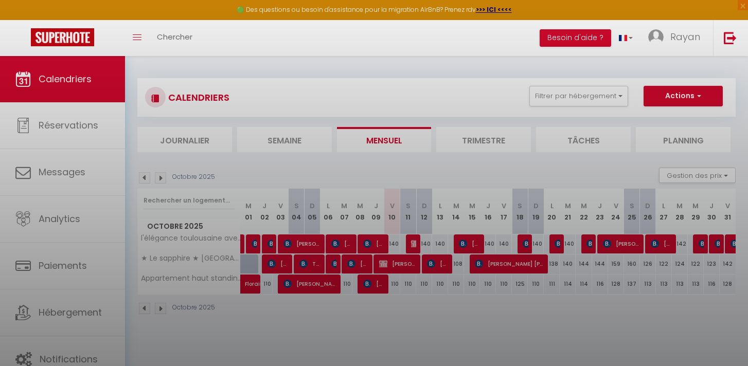
click at [416, 242] on div at bounding box center [374, 183] width 748 height 366
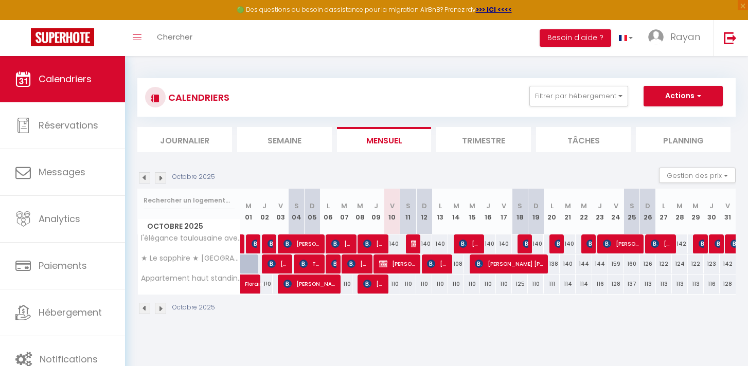
click at [416, 242] on div "140" at bounding box center [424, 244] width 16 height 19
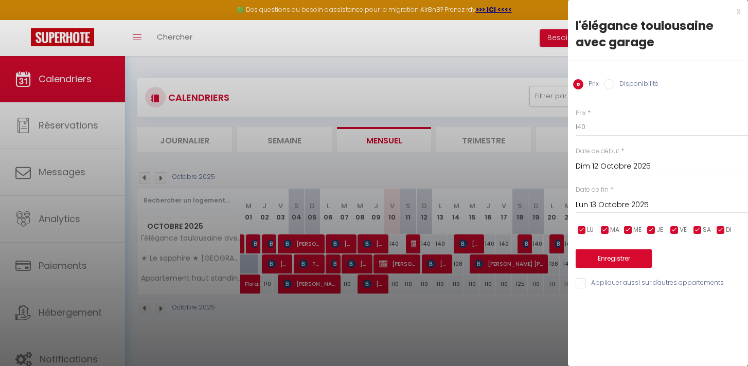
click at [413, 243] on div at bounding box center [374, 183] width 748 height 366
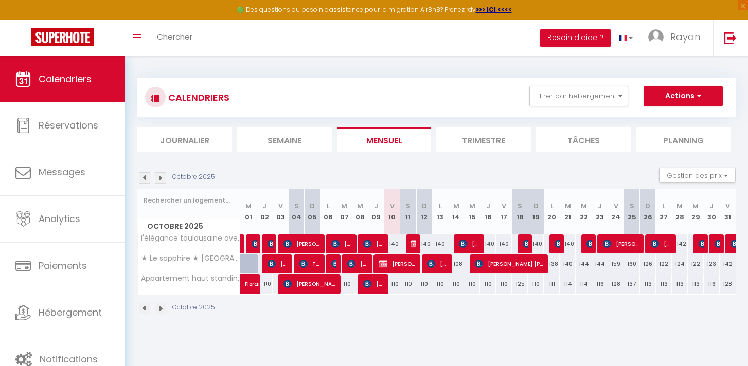
click at [416, 244] on div "140" at bounding box center [424, 244] width 16 height 19
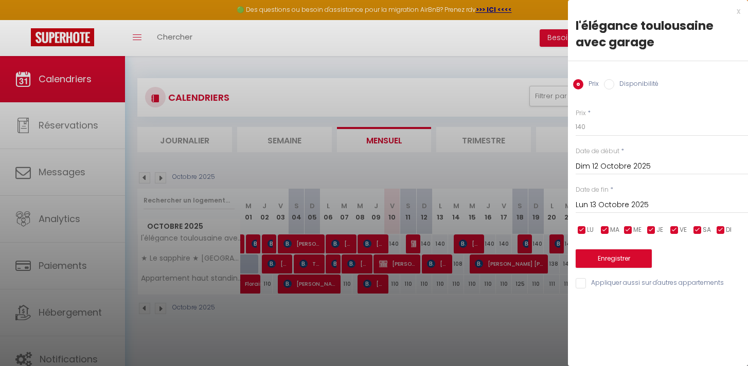
click at [430, 175] on div at bounding box center [374, 183] width 748 height 366
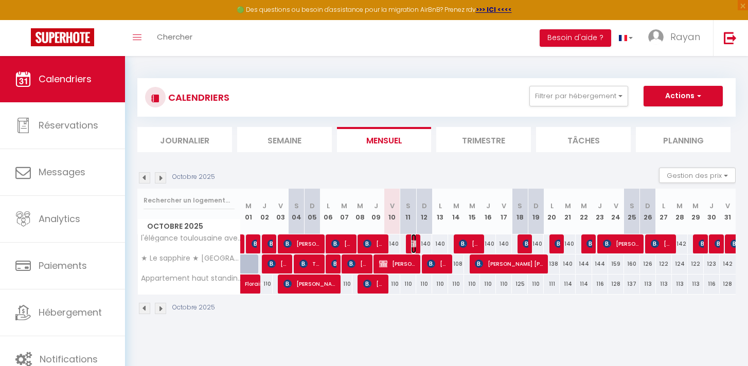
click at [411, 244] on img at bounding box center [415, 244] width 8 height 8
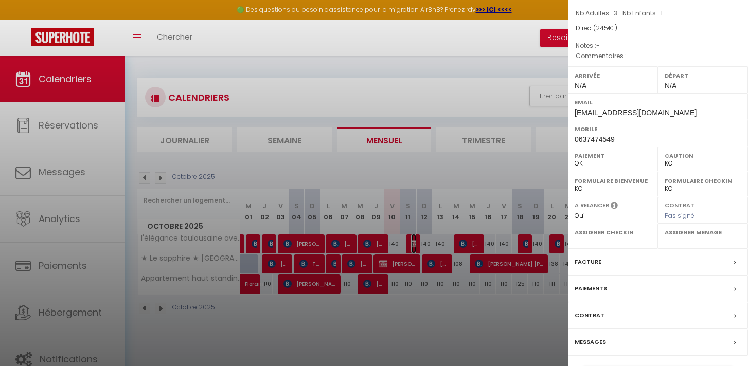
scroll to position [113, 0]
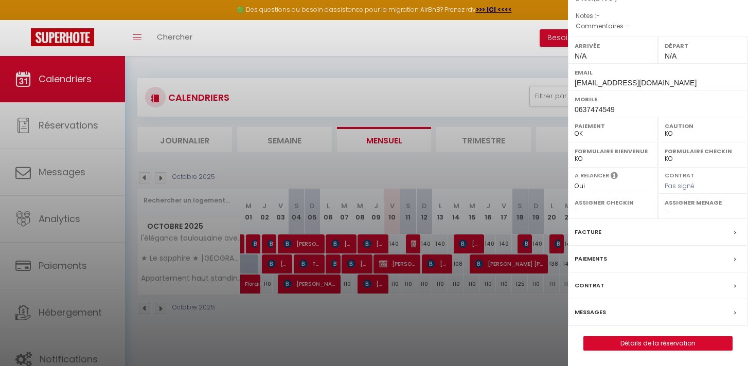
click at [595, 314] on label "Messages" at bounding box center [590, 312] width 31 height 11
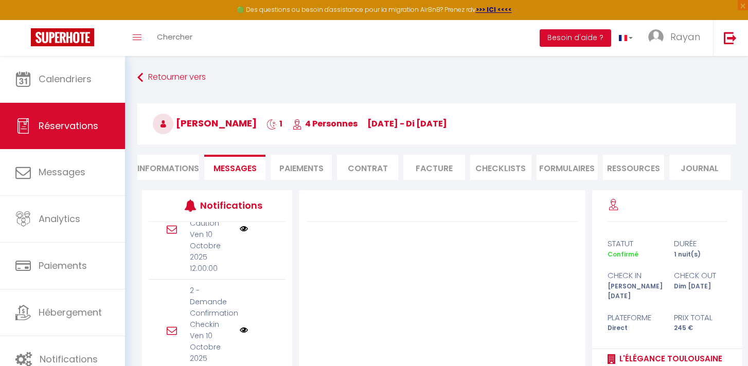
click at [187, 170] on li "Informations" at bounding box center [168, 167] width 62 height 25
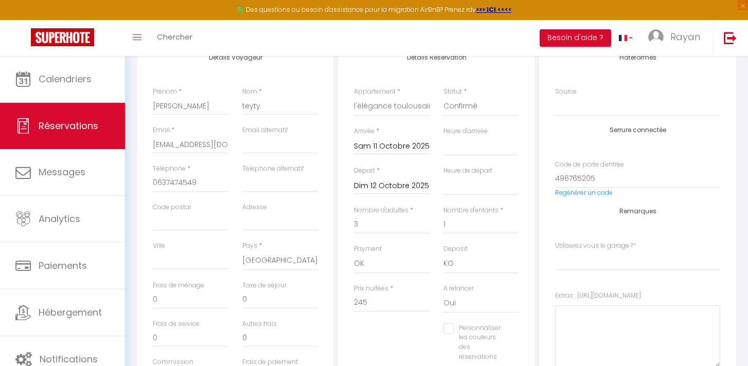
scroll to position [159, 0]
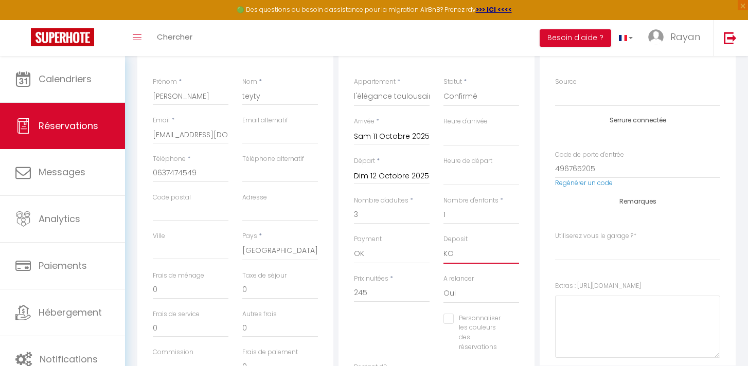
click at [445, 249] on select "OK KO" at bounding box center [482, 254] width 76 height 20
click at [444, 244] on select "OK KO" at bounding box center [482, 254] width 76 height 20
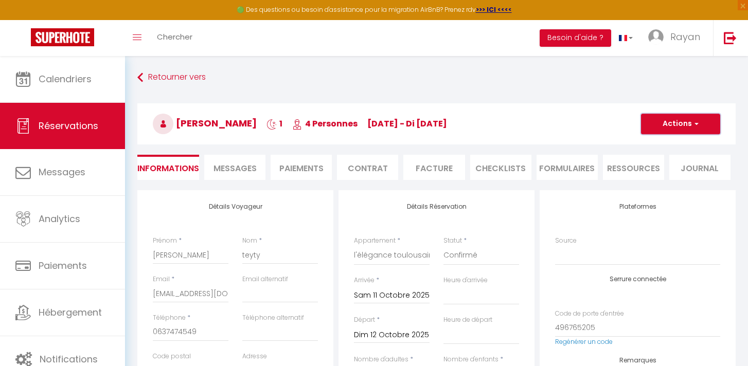
click at [680, 127] on button "Actions" at bounding box center [680, 124] width 79 height 21
click at [678, 145] on link "Enregistrer" at bounding box center [670, 146] width 81 height 13
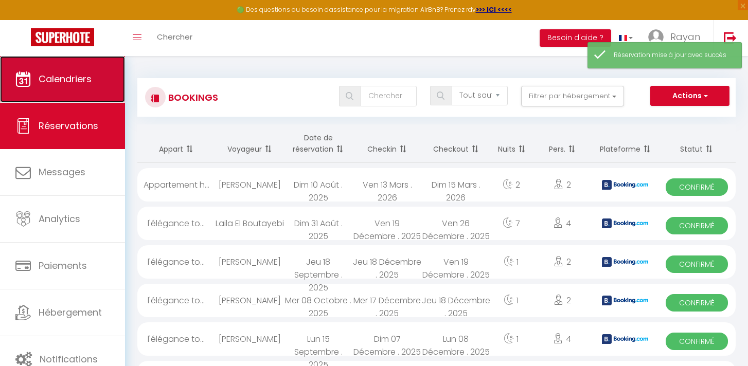
click at [93, 77] on link "Calendriers" at bounding box center [62, 79] width 125 height 46
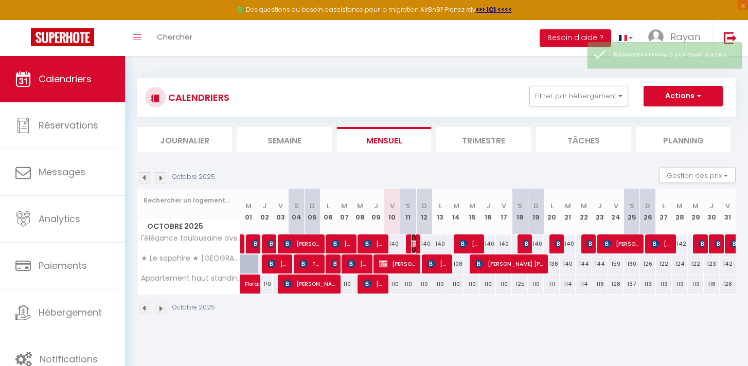
click at [414, 241] on img at bounding box center [415, 244] width 8 height 8
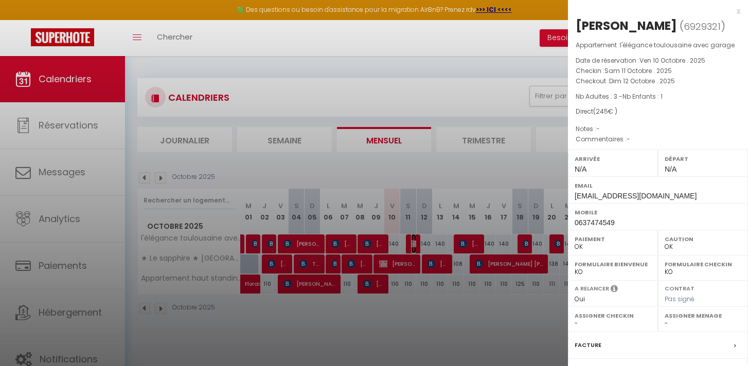
scroll to position [113, 0]
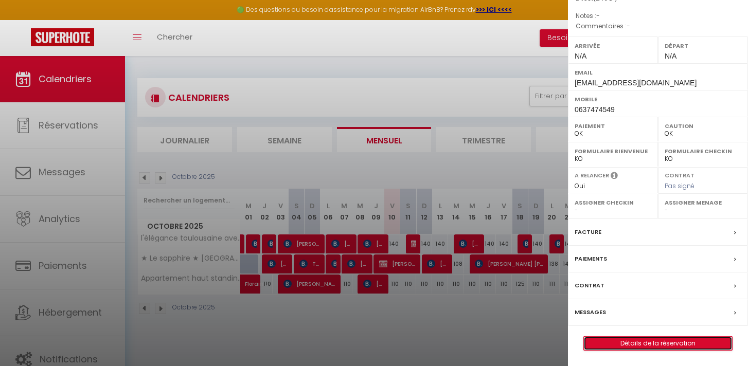
click at [631, 344] on link "Détails de la réservation" at bounding box center [658, 343] width 148 height 13
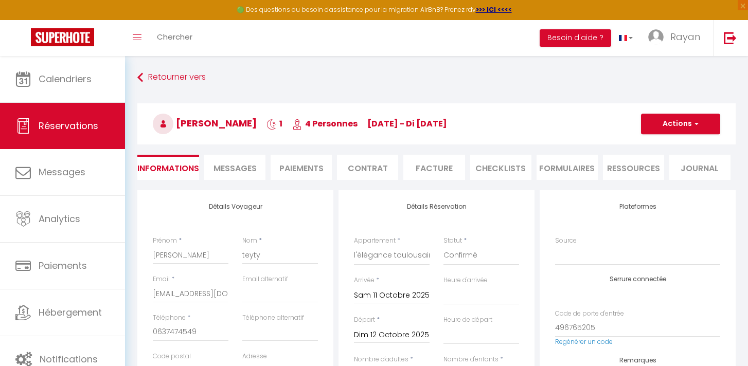
click at [239, 161] on li "Messages" at bounding box center [234, 167] width 61 height 25
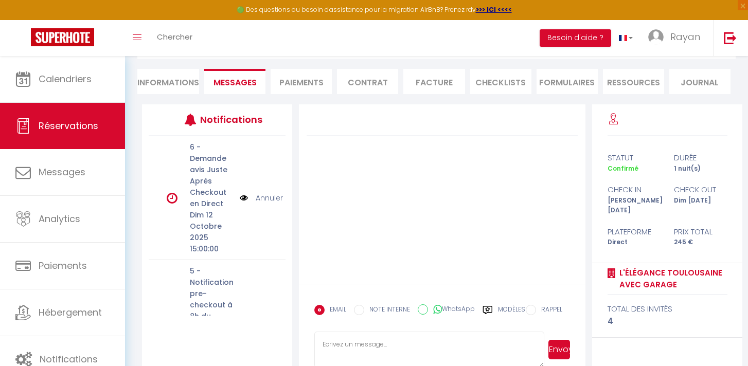
scroll to position [107, 0]
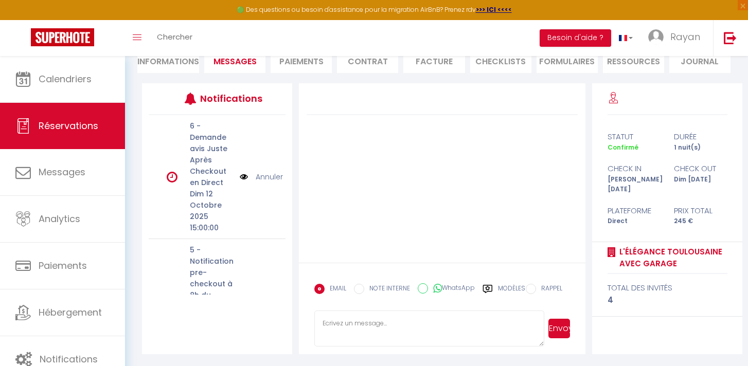
click at [505, 291] on label "Modèles" at bounding box center [511, 293] width 27 height 18
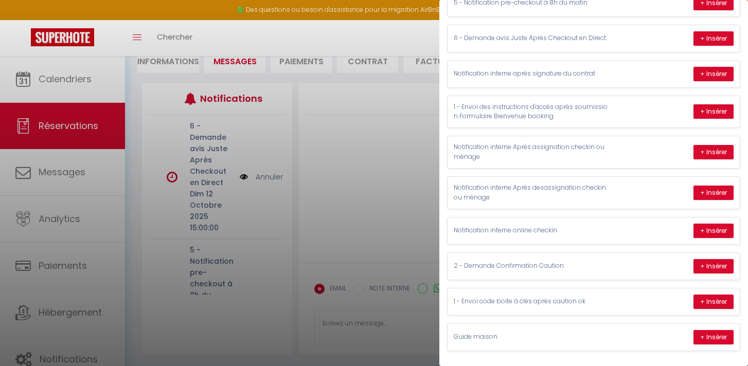
scroll to position [266, 0]
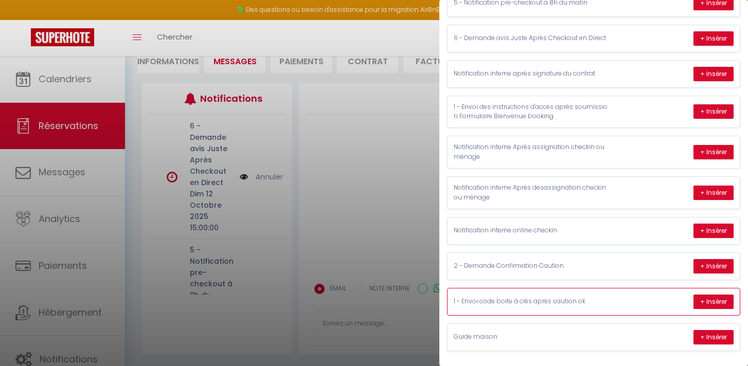
click at [705, 292] on div "1 - Envoi code boite à clés après caution ok + Insérer" at bounding box center [594, 302] width 292 height 27
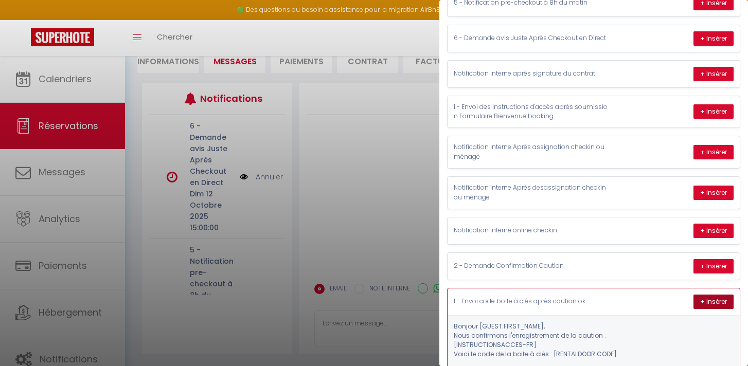
click at [701, 300] on button "+ Insérer" at bounding box center [714, 302] width 40 height 14
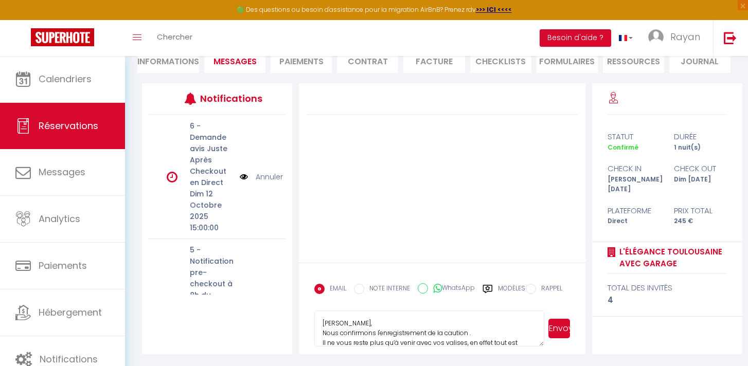
click at [461, 332] on textarea "Bonjour frederic, Nous confirmons l'enregistrement de la caution . Il ne vous r…" at bounding box center [429, 329] width 231 height 36
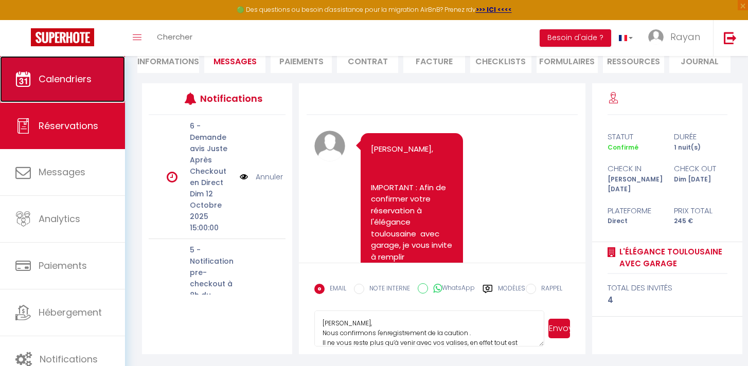
click at [99, 81] on link "Calendriers" at bounding box center [62, 79] width 125 height 46
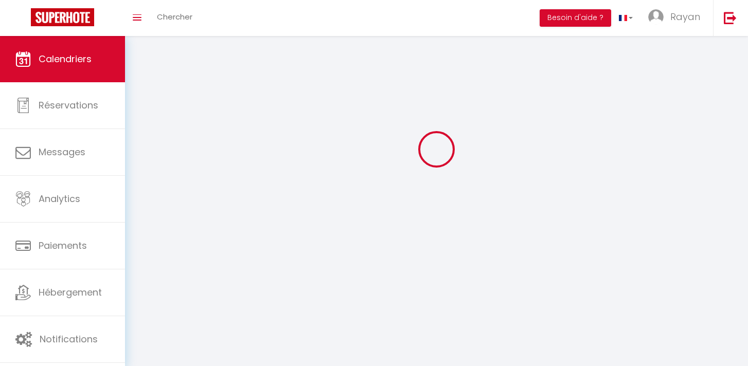
click at [99, 81] on link "Calendriers" at bounding box center [62, 59] width 125 height 46
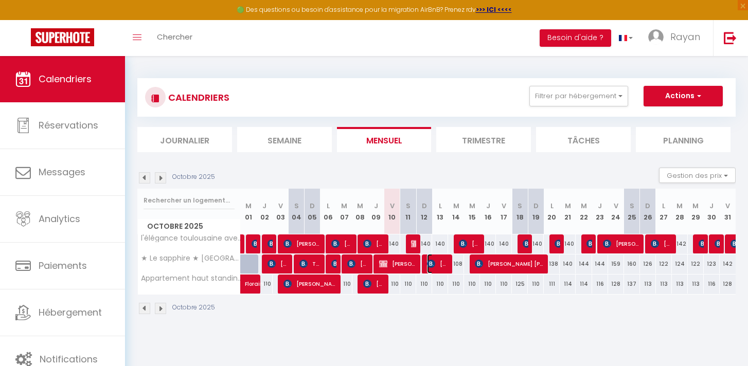
click at [448, 266] on span "[PERSON_NAME]" at bounding box center [437, 264] width 21 height 20
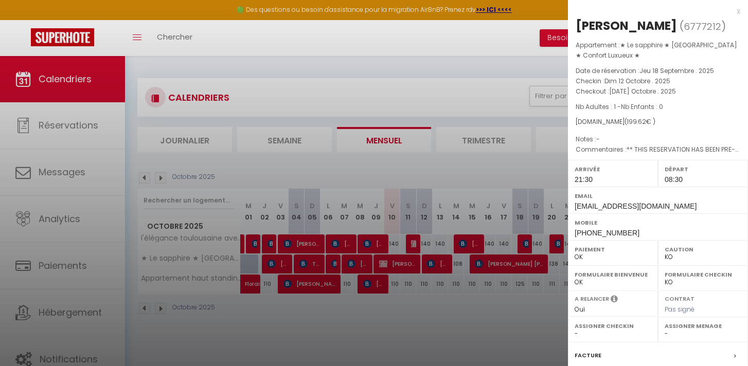
click at [448, 265] on div at bounding box center [374, 183] width 748 height 366
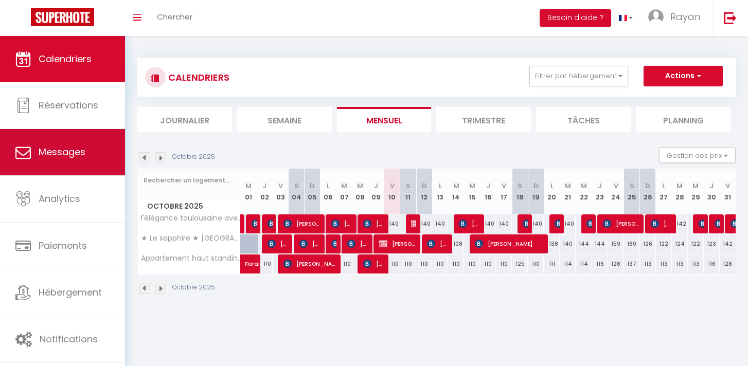
click at [68, 151] on span "Messages" at bounding box center [62, 152] width 47 height 13
select select "message"
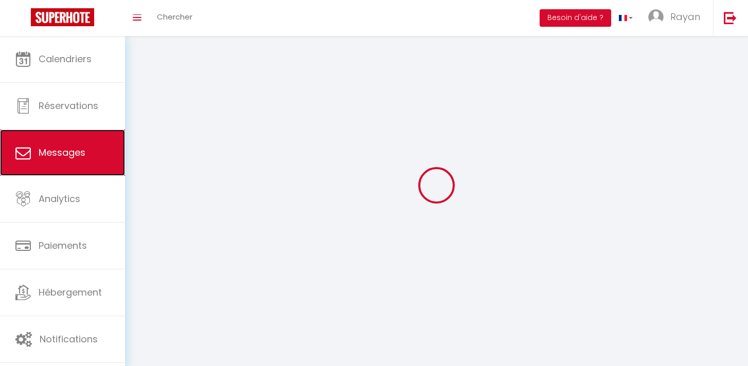
click at [68, 134] on link "Messages" at bounding box center [62, 153] width 125 height 46
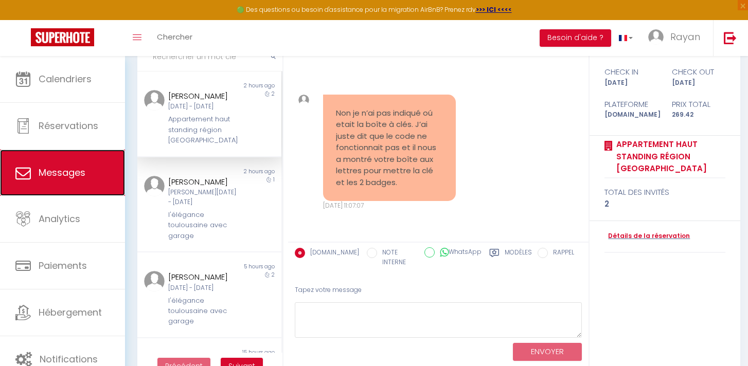
scroll to position [115, 0]
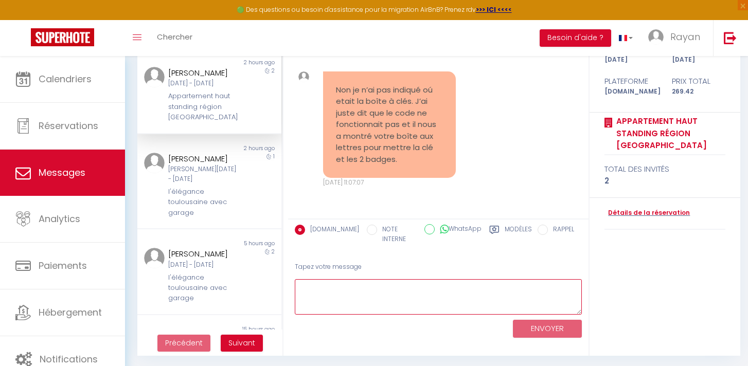
click at [361, 284] on textarea at bounding box center [438, 297] width 287 height 36
type textarea "S"
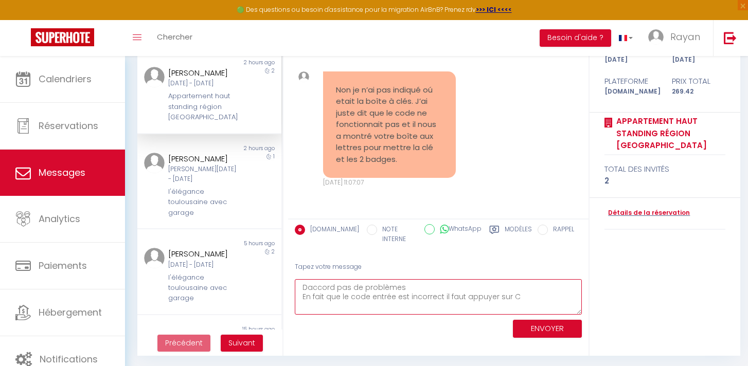
drag, startPoint x: 527, startPoint y: 292, endPoint x: 539, endPoint y: 295, distance: 12.2
click at [539, 295] on textarea "Daccord pas de problèmes En fait que le code entrée est incorrect il faut appuy…" at bounding box center [438, 297] width 287 height 36
drag, startPoint x: 391, startPoint y: 302, endPoint x: 294, endPoint y: 289, distance: 97.6
click at [294, 289] on div "Tapez votre message Daccord pas de problèmes En fait que le code entrée est inc…" at bounding box center [438, 298] width 301 height 87
type textarea "Daccord pas de problèmes"
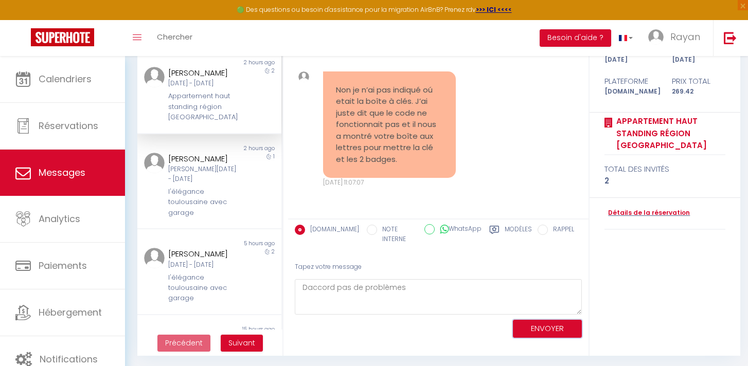
click at [555, 323] on button "ENVOYER" at bounding box center [547, 329] width 69 height 18
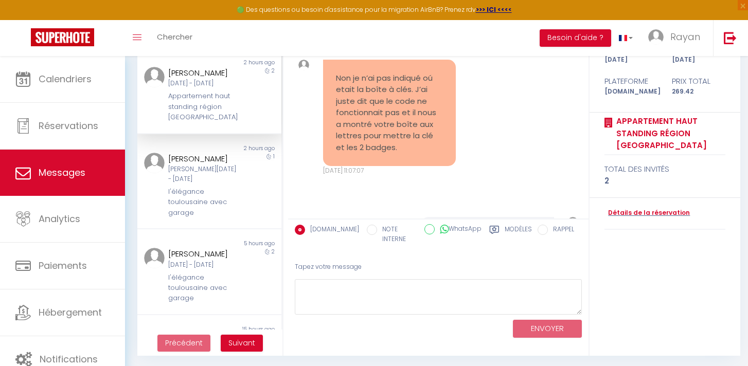
scroll to position [3273, 0]
